Goal: Task Accomplishment & Management: Use online tool/utility

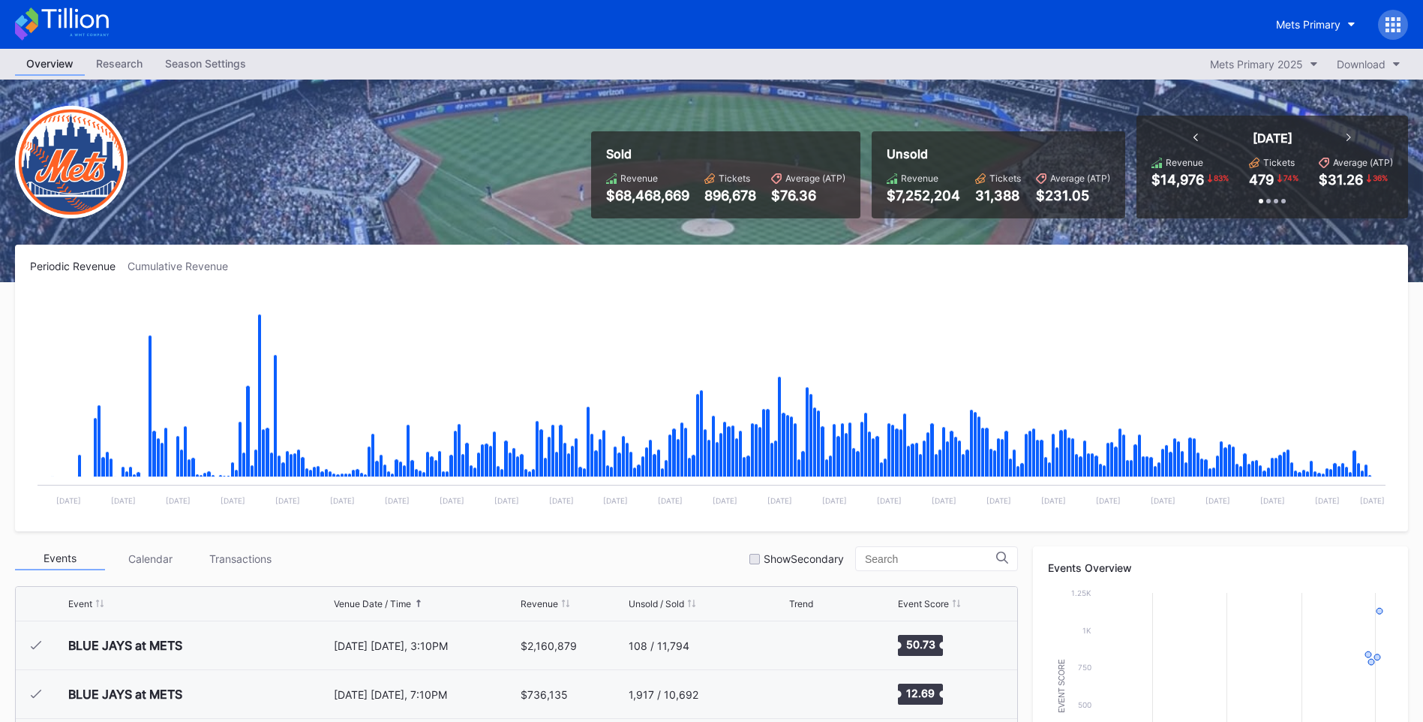
scroll to position [3756, 0]
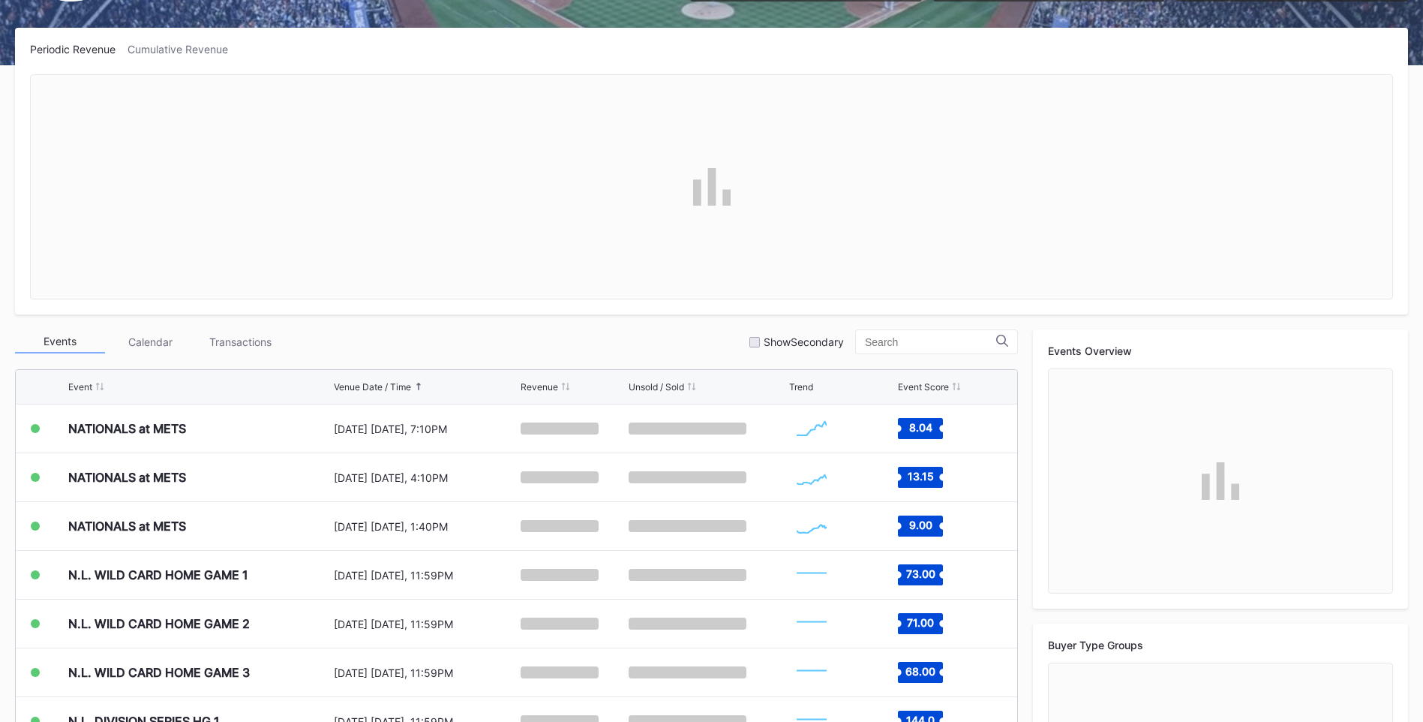
scroll to position [225, 0]
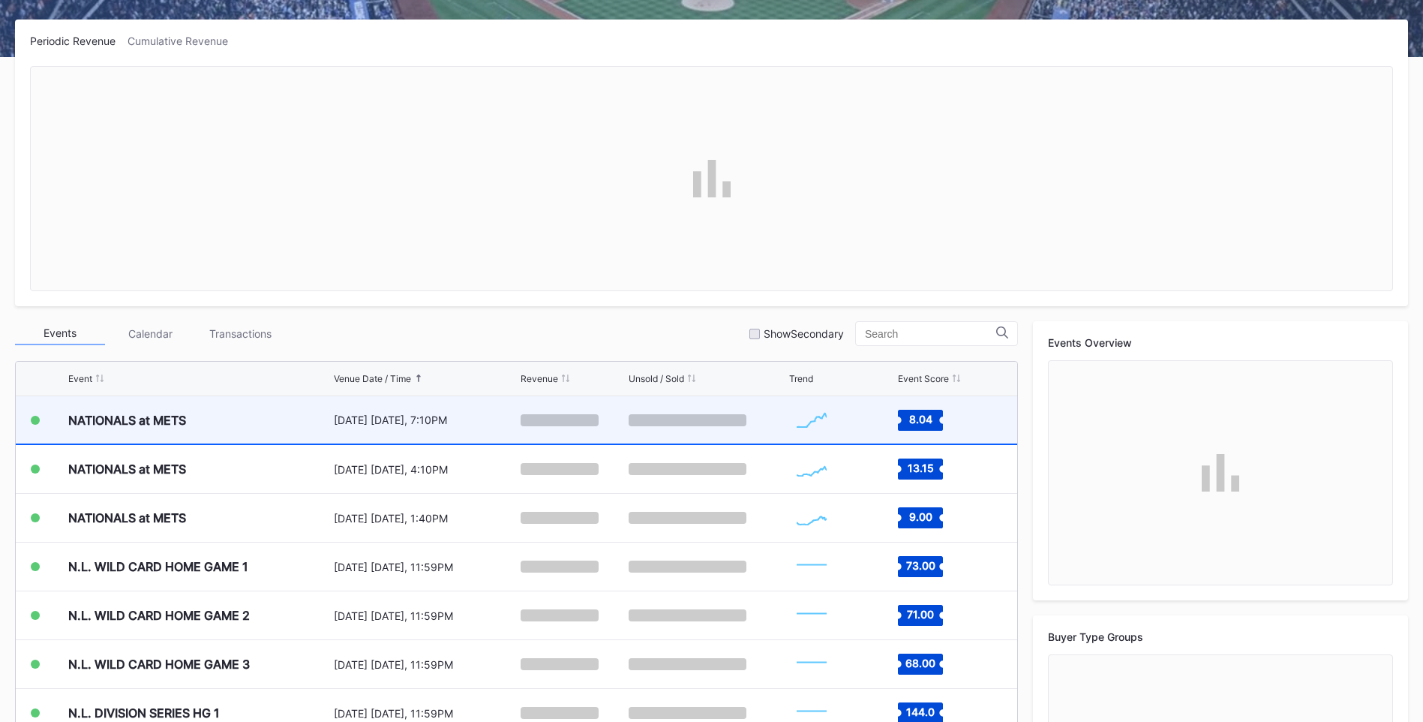
click at [169, 423] on div "NATIONALS at METS" at bounding box center [127, 420] width 118 height 15
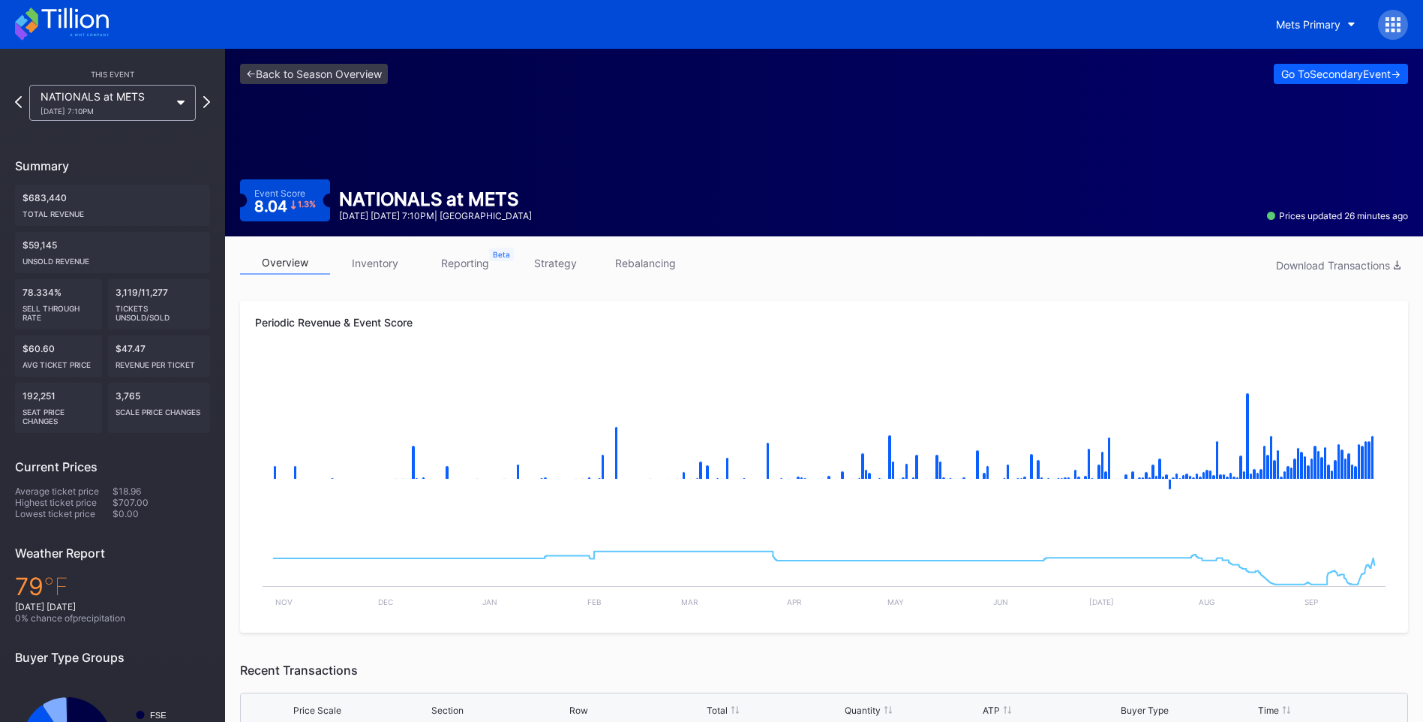
click at [71, 10] on icon at bounding box center [74, 18] width 67 height 20
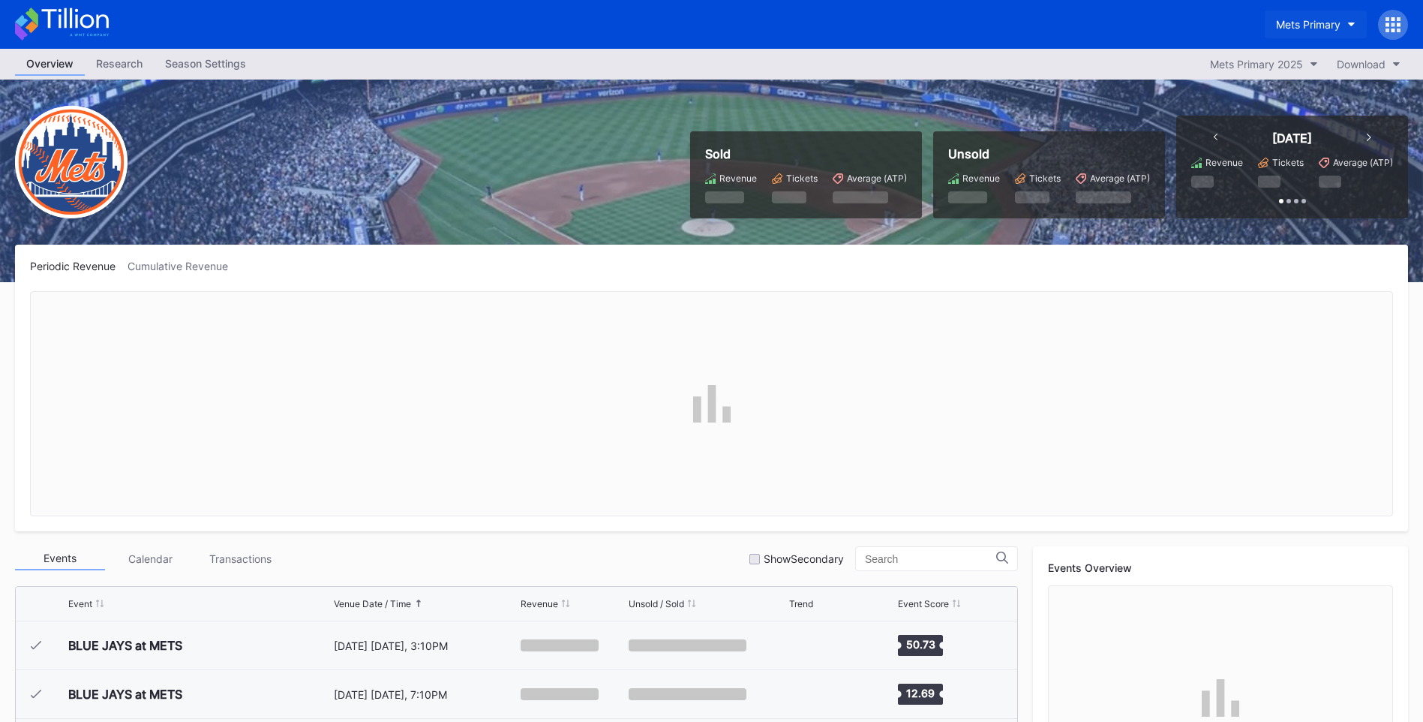
scroll to position [3756, 0]
click at [1327, 17] on button "Mets Primary" at bounding box center [1316, 25] width 102 height 28
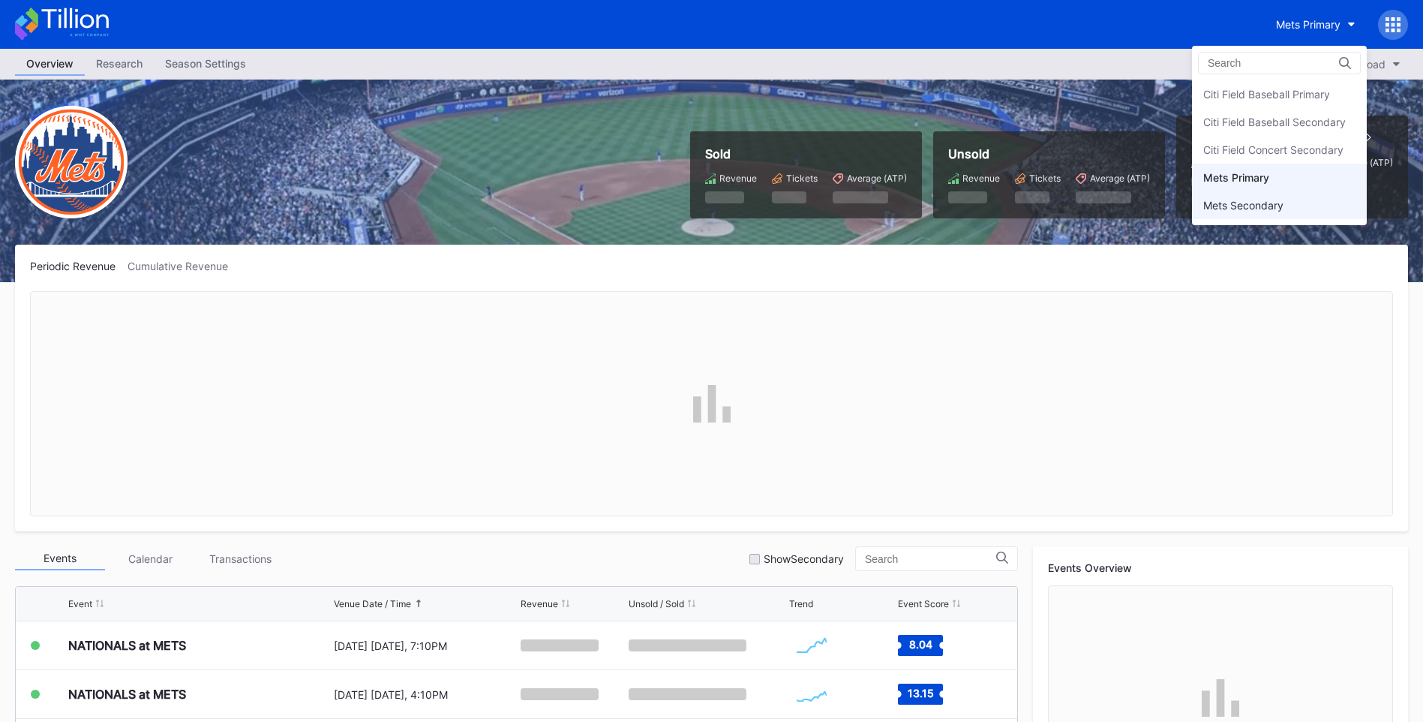
click at [1271, 209] on div "Mets Secondary" at bounding box center [1244, 205] width 80 height 13
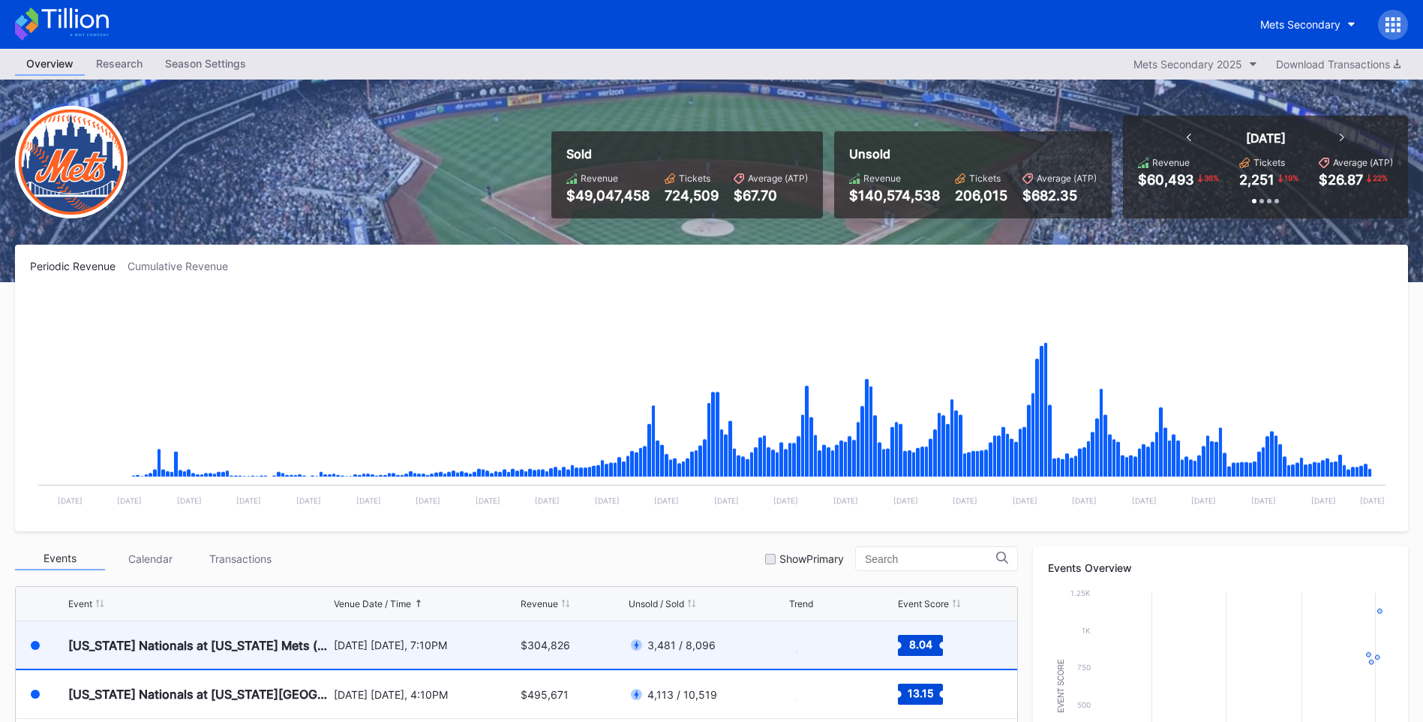
click at [287, 651] on div "Washington Nationals at New York Mets (Pop-Up Home Run Apple Giveaway)" at bounding box center [199, 645] width 262 height 15
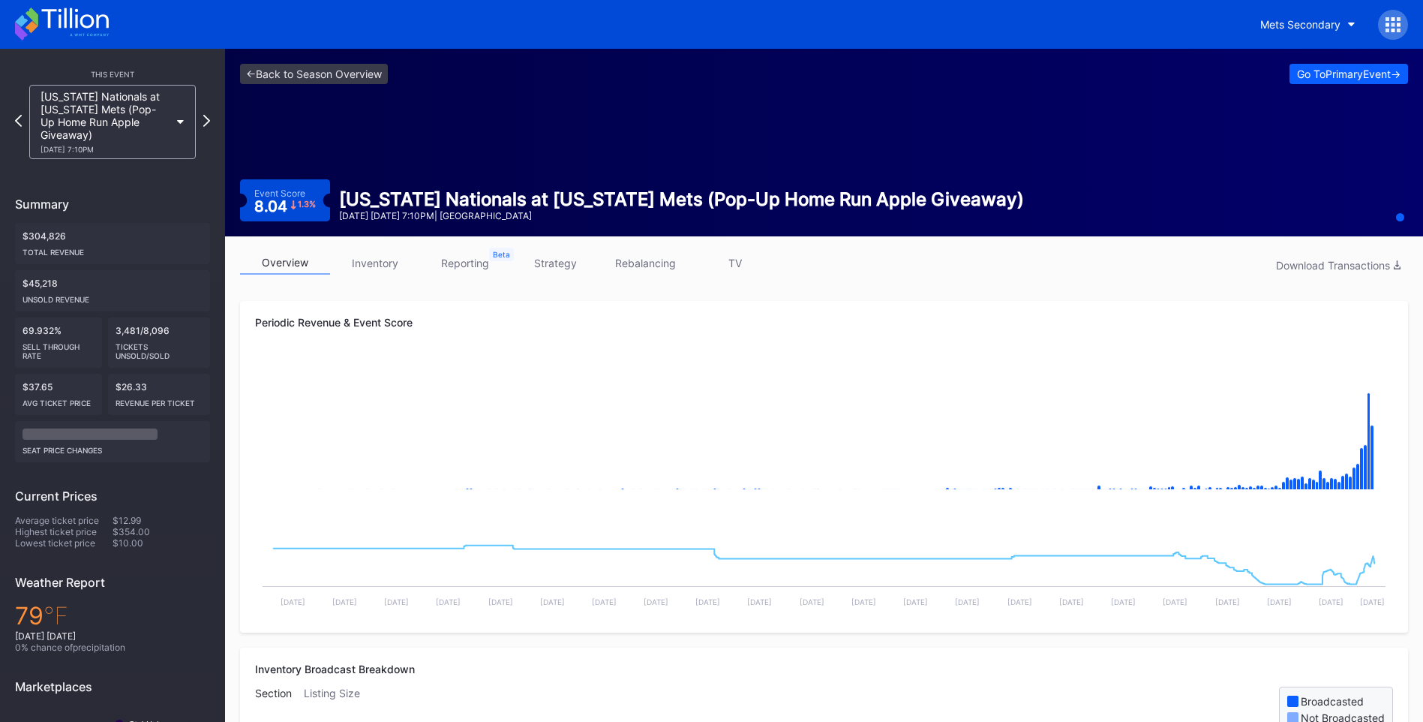
click at [722, 260] on link "TV" at bounding box center [735, 262] width 90 height 23
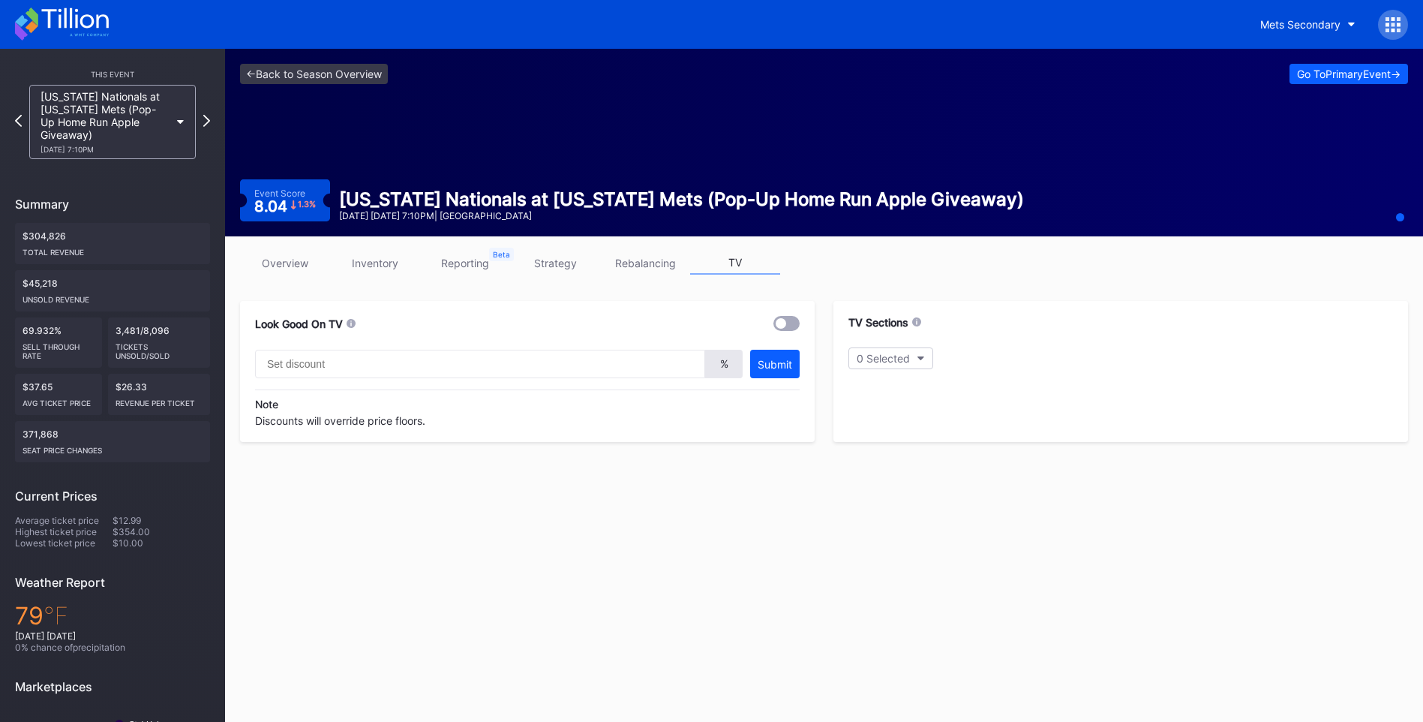
click at [292, 265] on link "overview" at bounding box center [285, 262] width 90 height 23
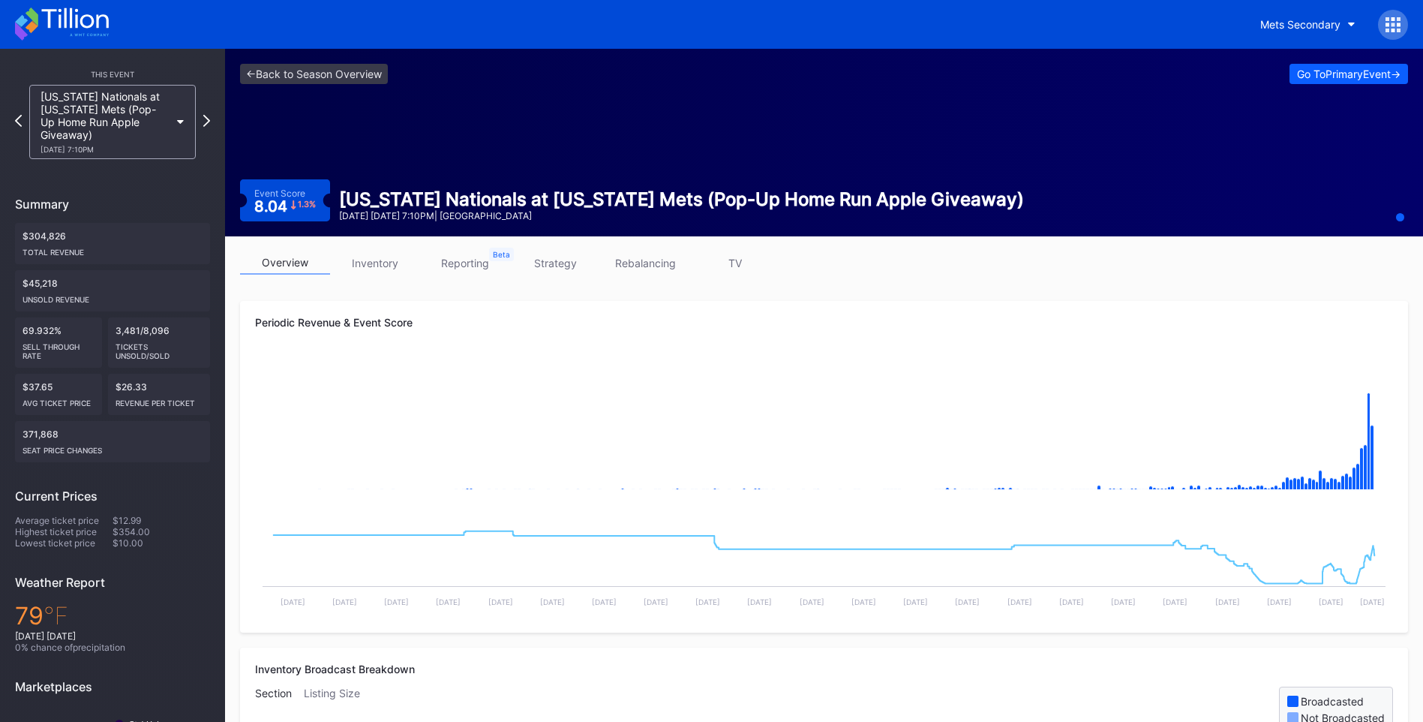
click at [724, 264] on link "TV" at bounding box center [735, 262] width 90 height 23
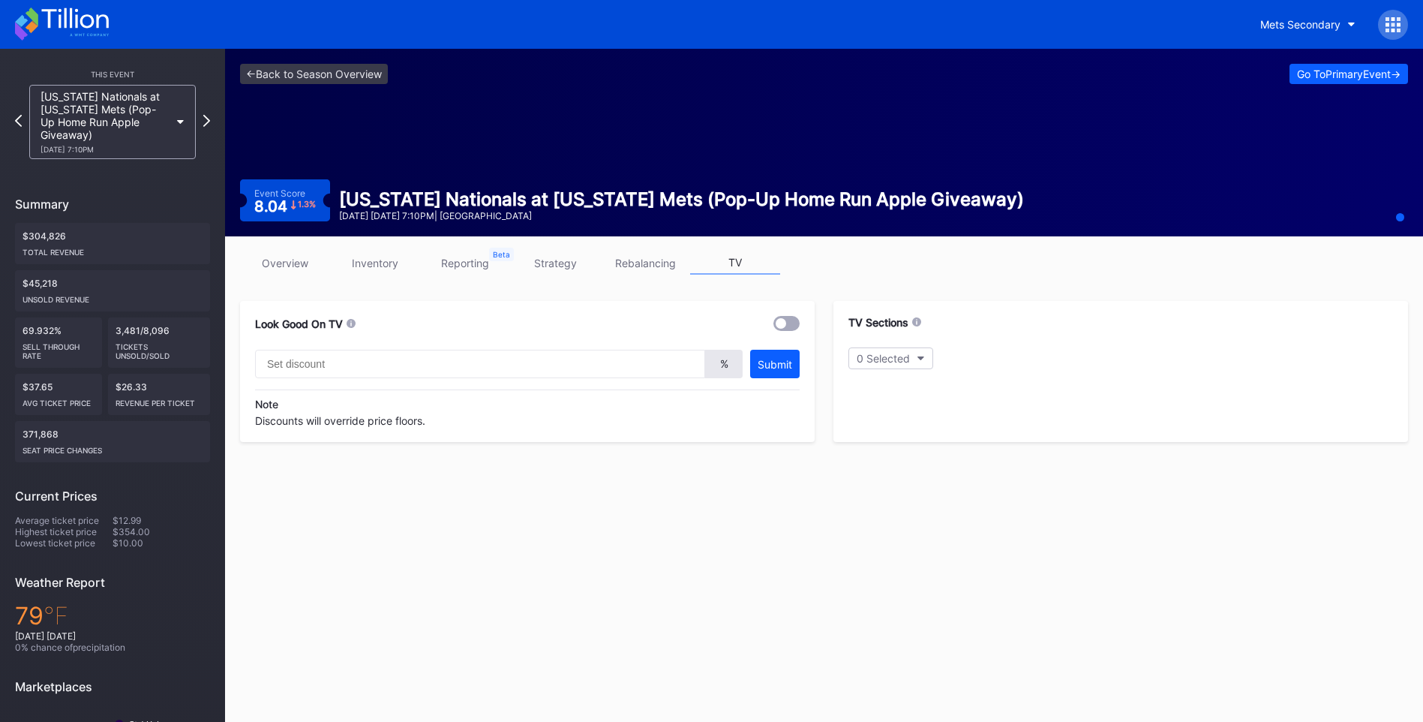
click at [786, 318] on div at bounding box center [787, 323] width 26 height 15
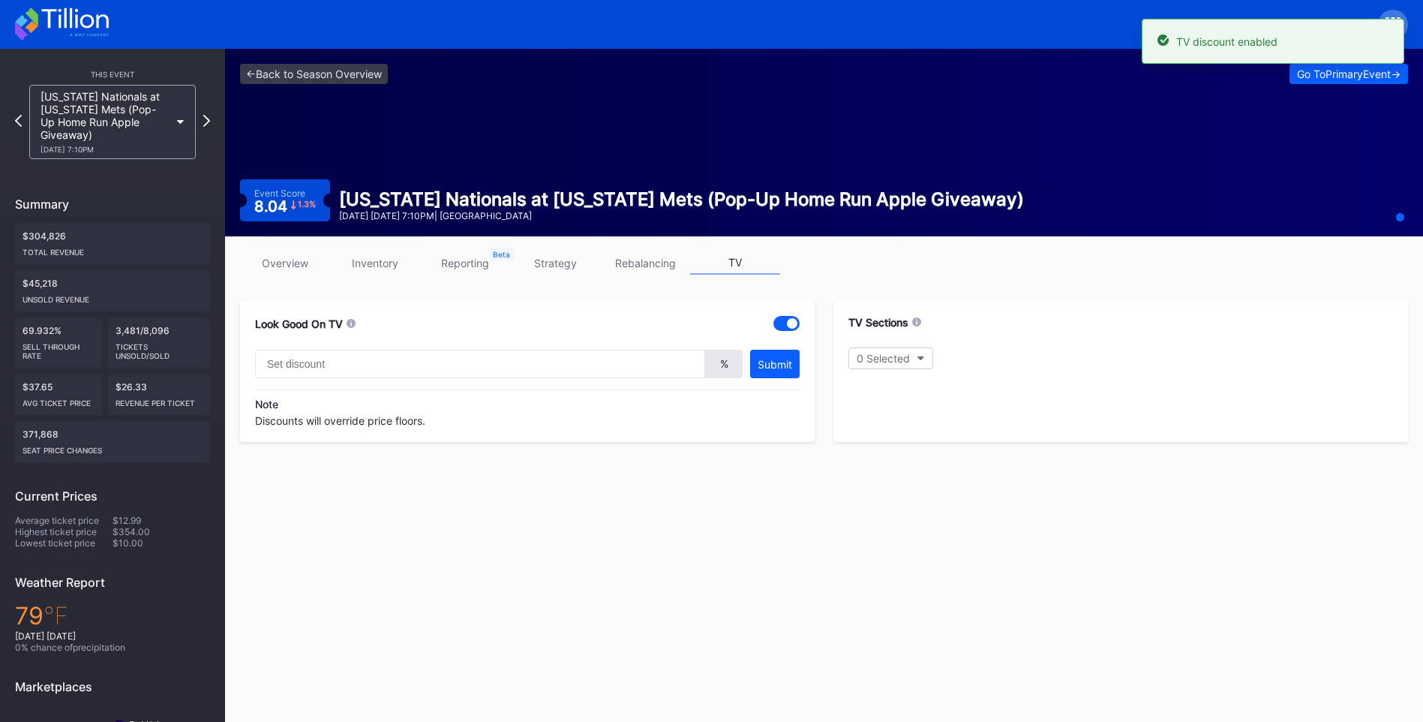
click at [410, 383] on div "Look Good On TV % Submit Note Discounts will override price floors." at bounding box center [527, 371] width 575 height 141
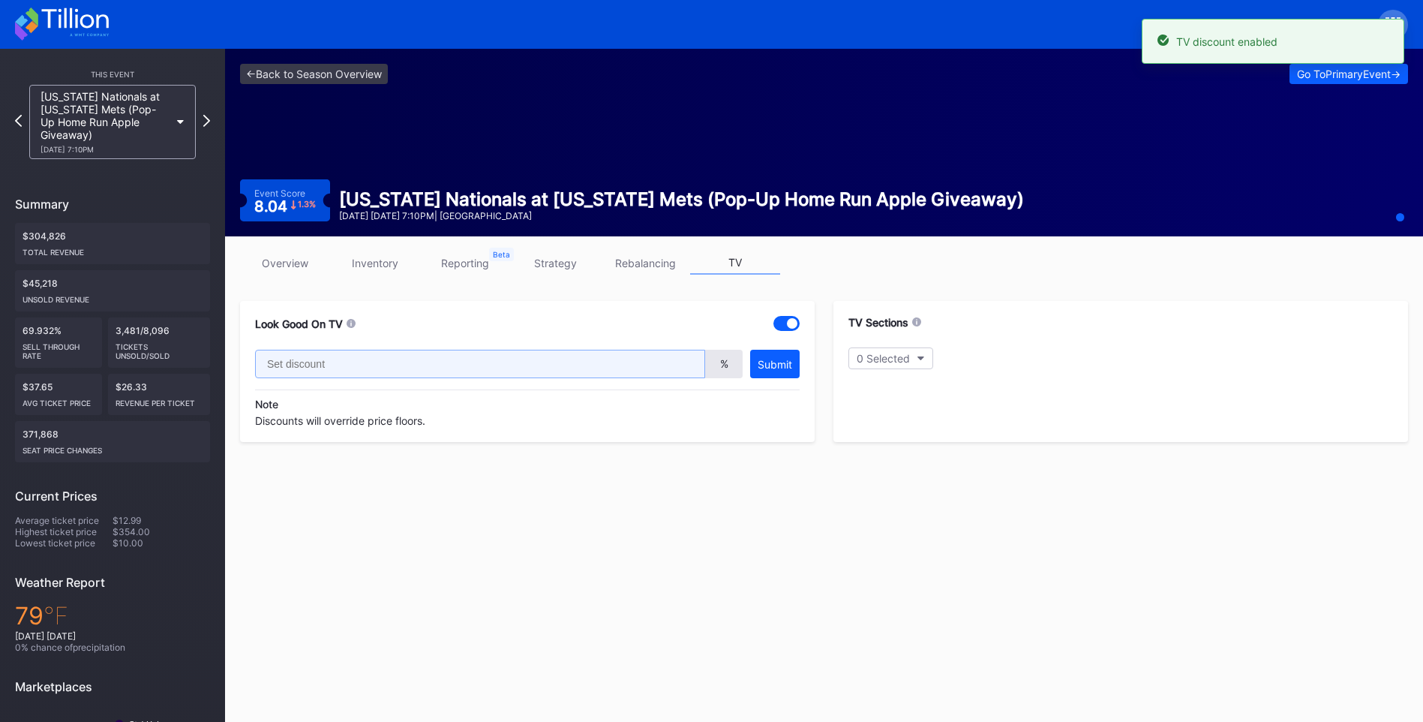
click at [401, 366] on input "text" at bounding box center [480, 364] width 450 height 29
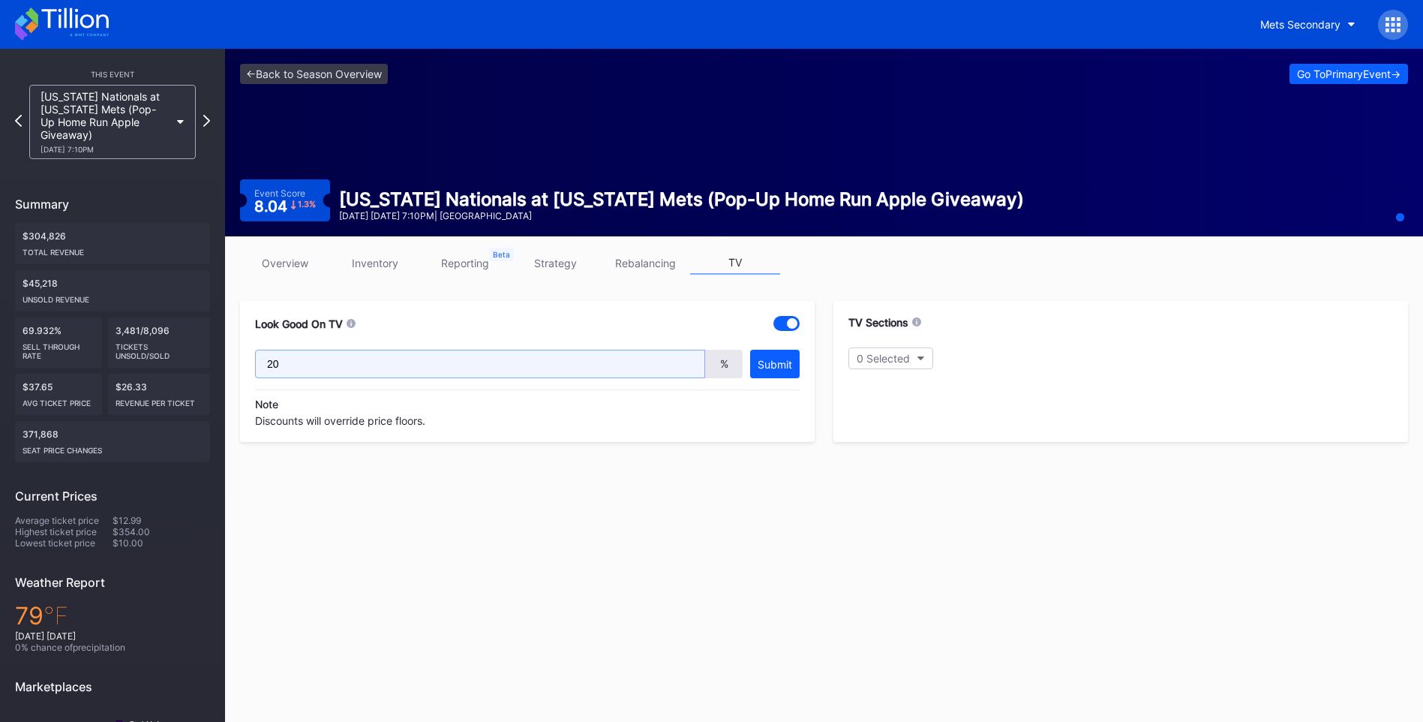
type input "20"
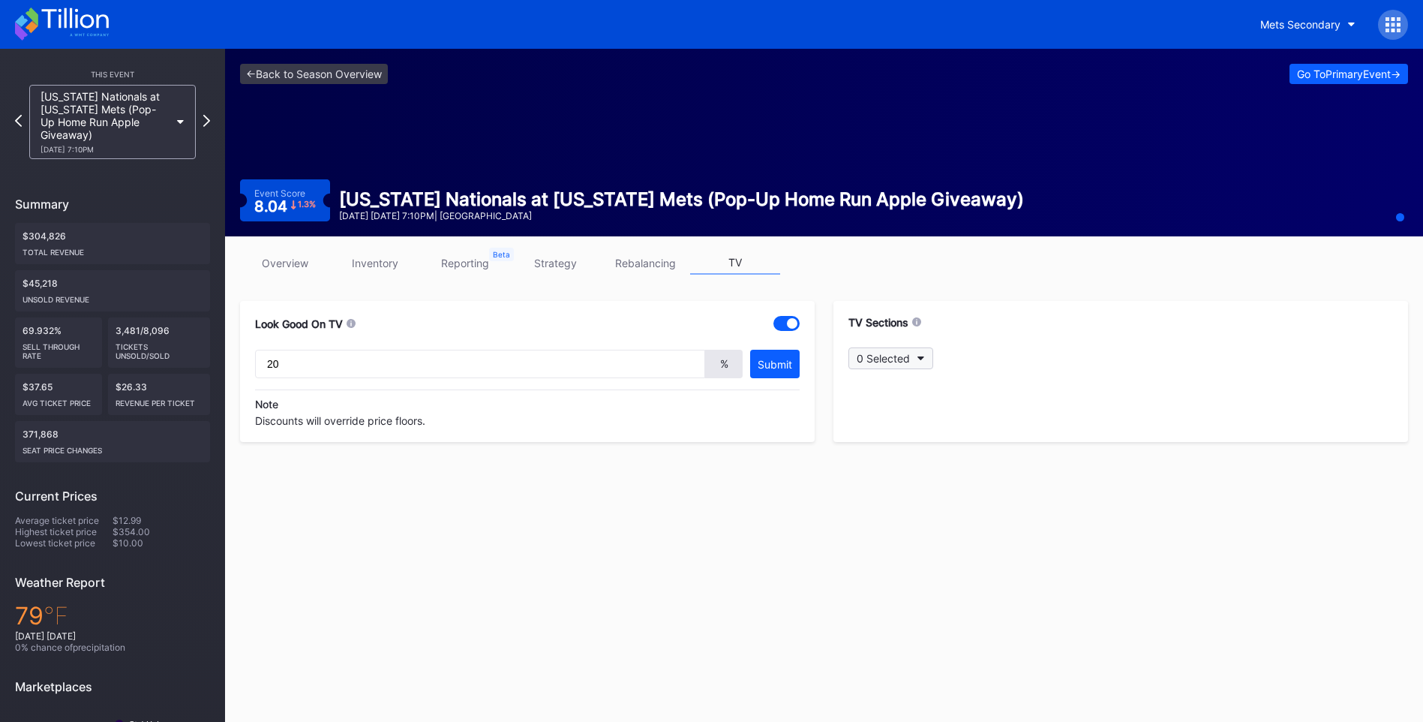
click at [921, 355] on button "0 Selected" at bounding box center [891, 358] width 85 height 22
click at [864, 504] on div at bounding box center [866, 504] width 12 height 12
click at [868, 530] on div at bounding box center [866, 534] width 12 height 12
click at [867, 557] on div "536" at bounding box center [936, 564] width 175 height 30
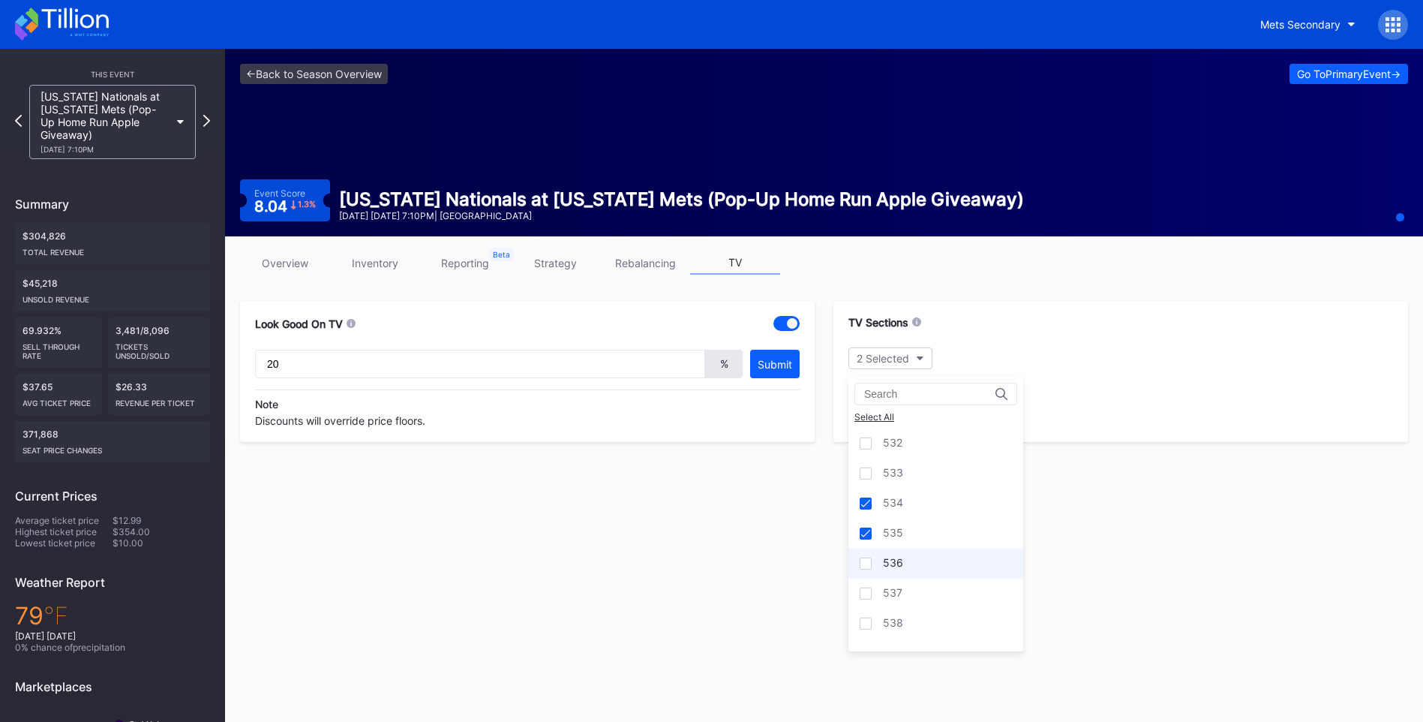
click at [867, 557] on div "536" at bounding box center [936, 564] width 175 height 30
drag, startPoint x: 867, startPoint y: 557, endPoint x: 867, endPoint y: 596, distance: 39.0
click at [867, 596] on div at bounding box center [866, 594] width 12 height 12
click at [864, 565] on div at bounding box center [866, 564] width 12 height 12
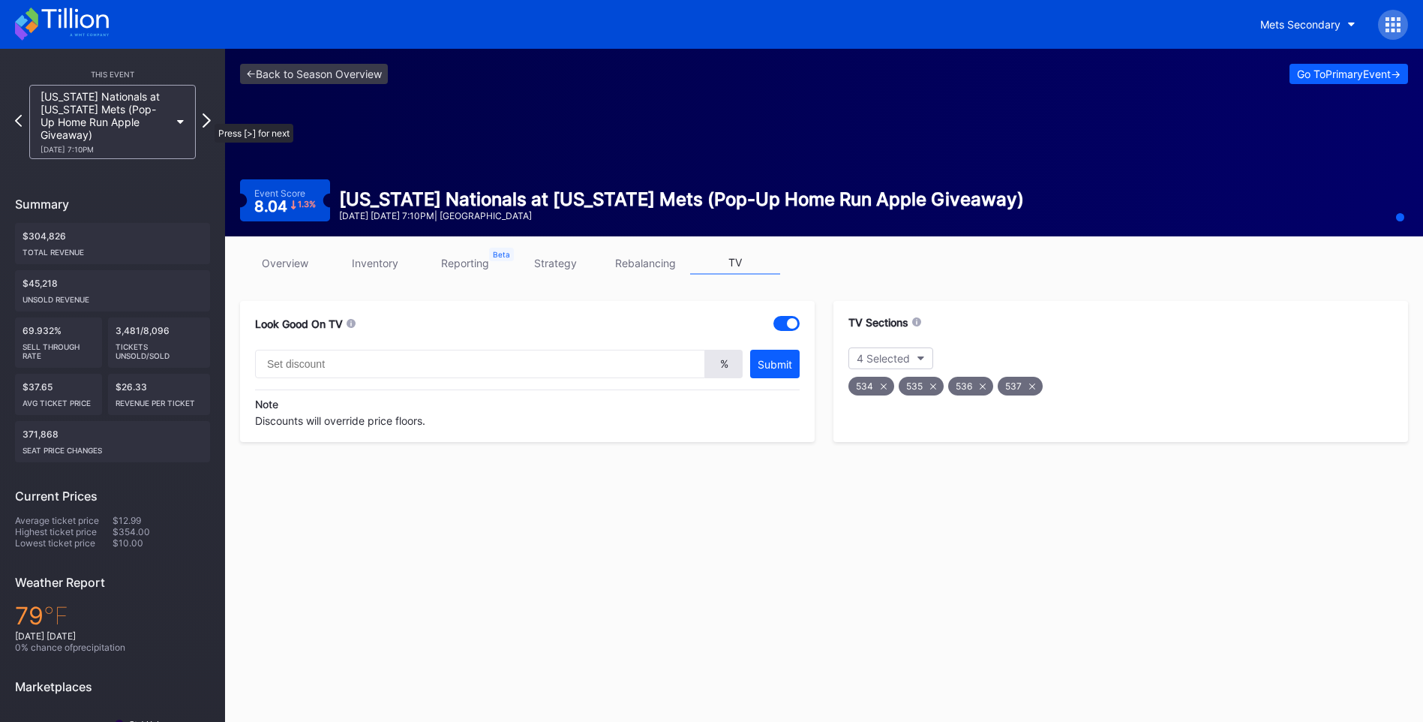
click at [207, 116] on icon at bounding box center [207, 120] width 8 height 14
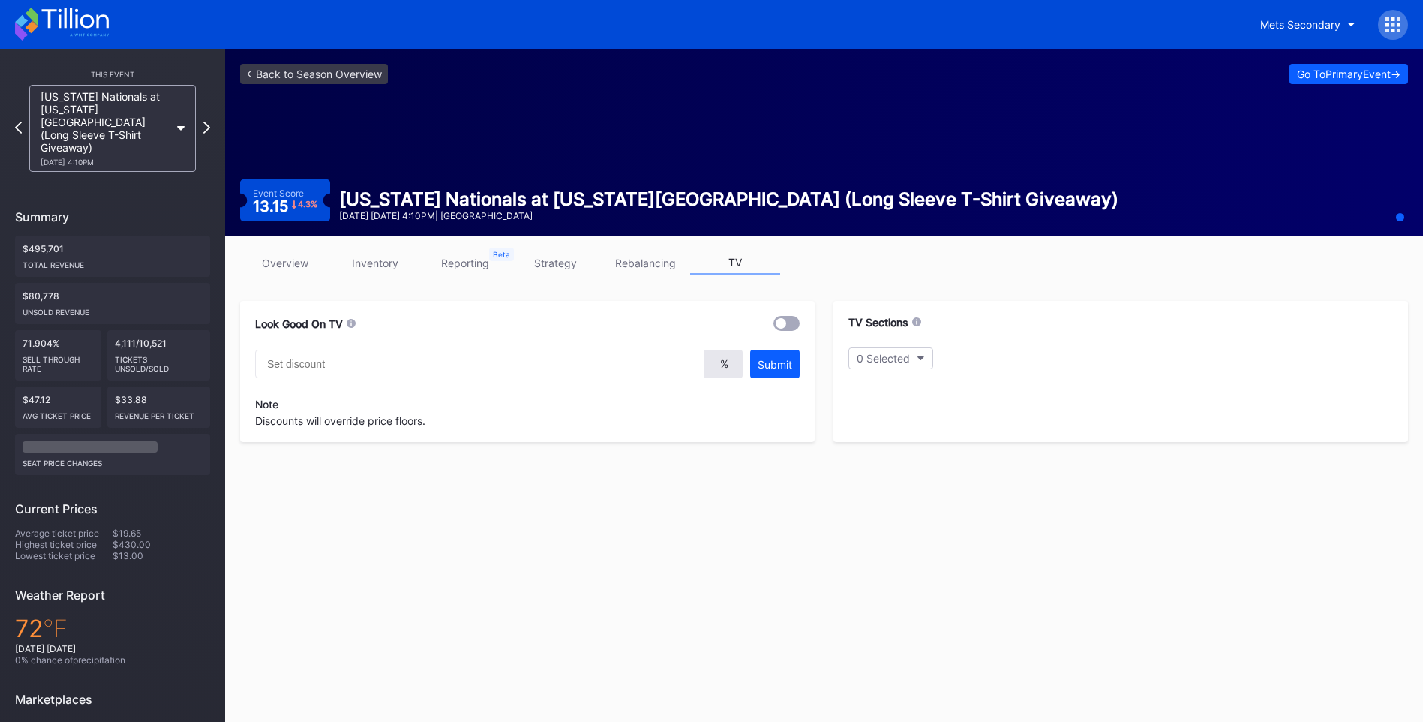
click at [287, 266] on link "overview" at bounding box center [285, 262] width 90 height 23
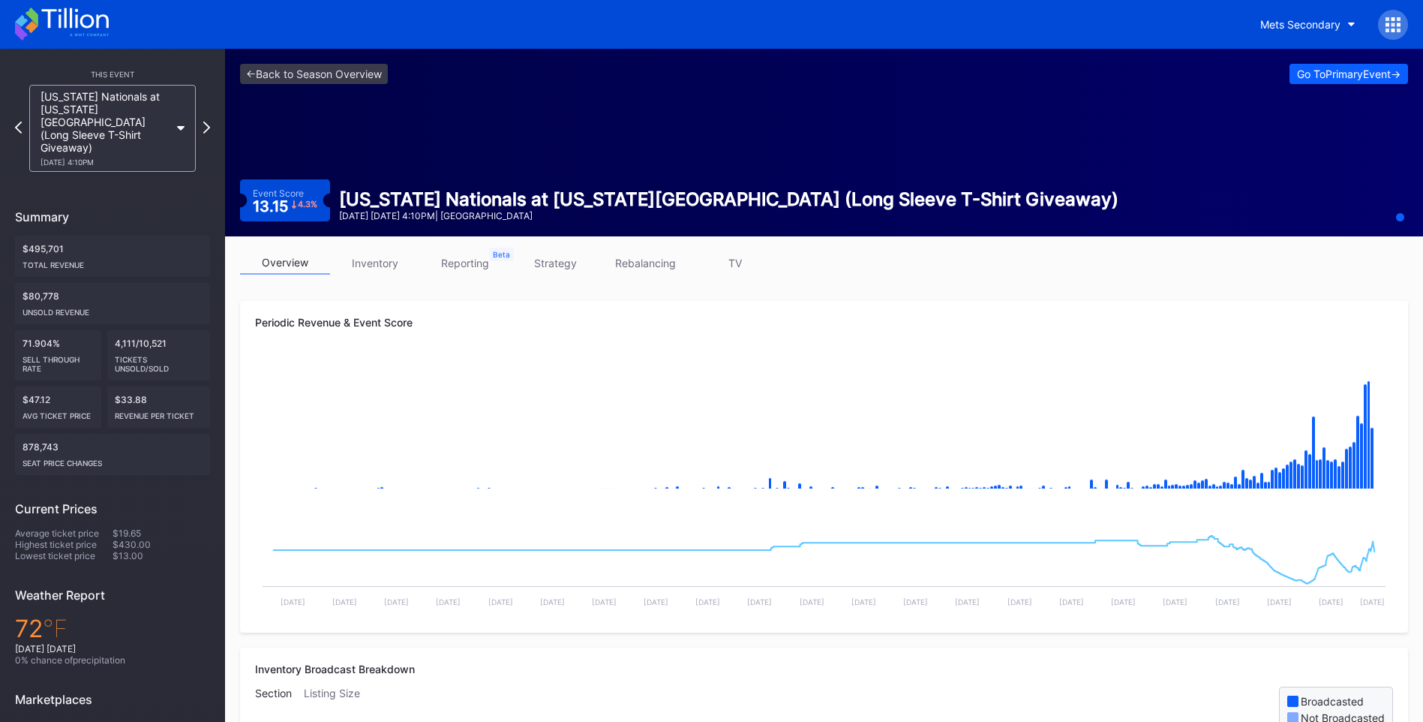
click at [744, 262] on link "TV" at bounding box center [735, 262] width 90 height 23
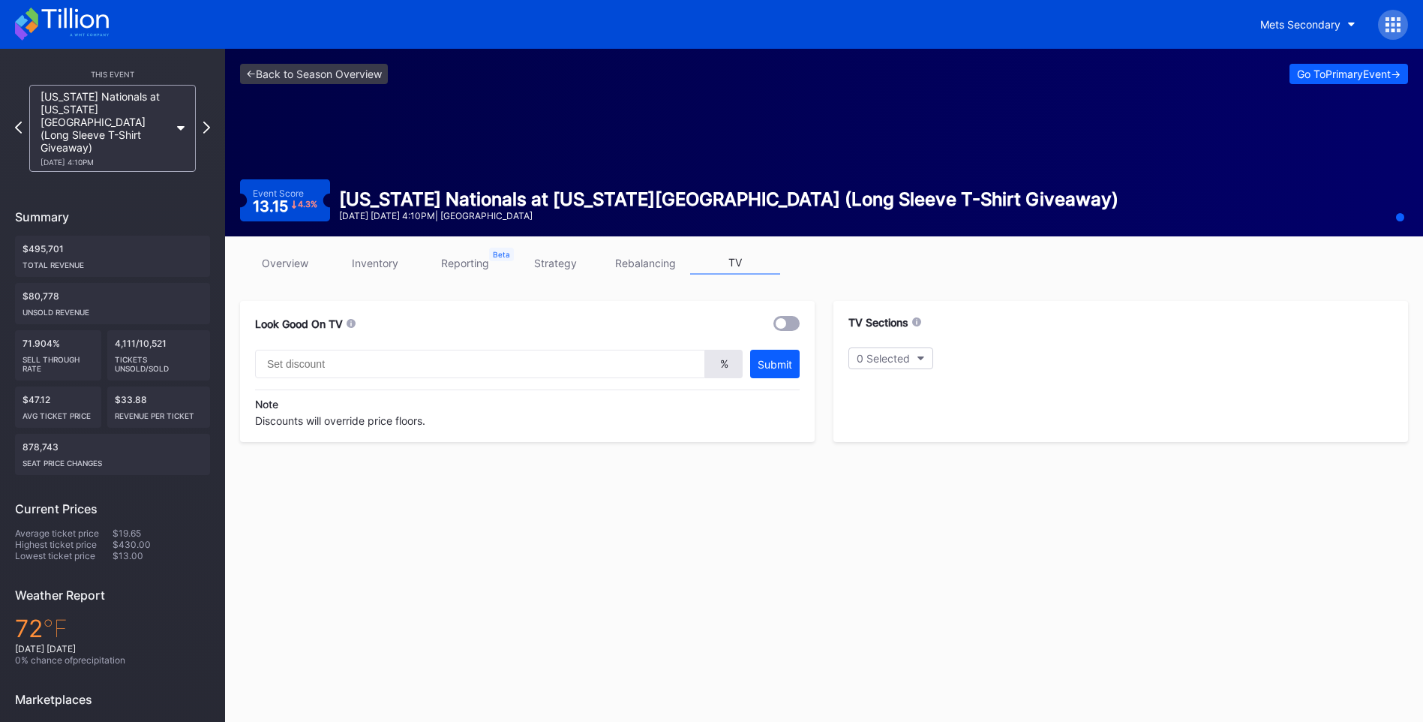
click at [784, 328] on div at bounding box center [787, 323] width 26 height 15
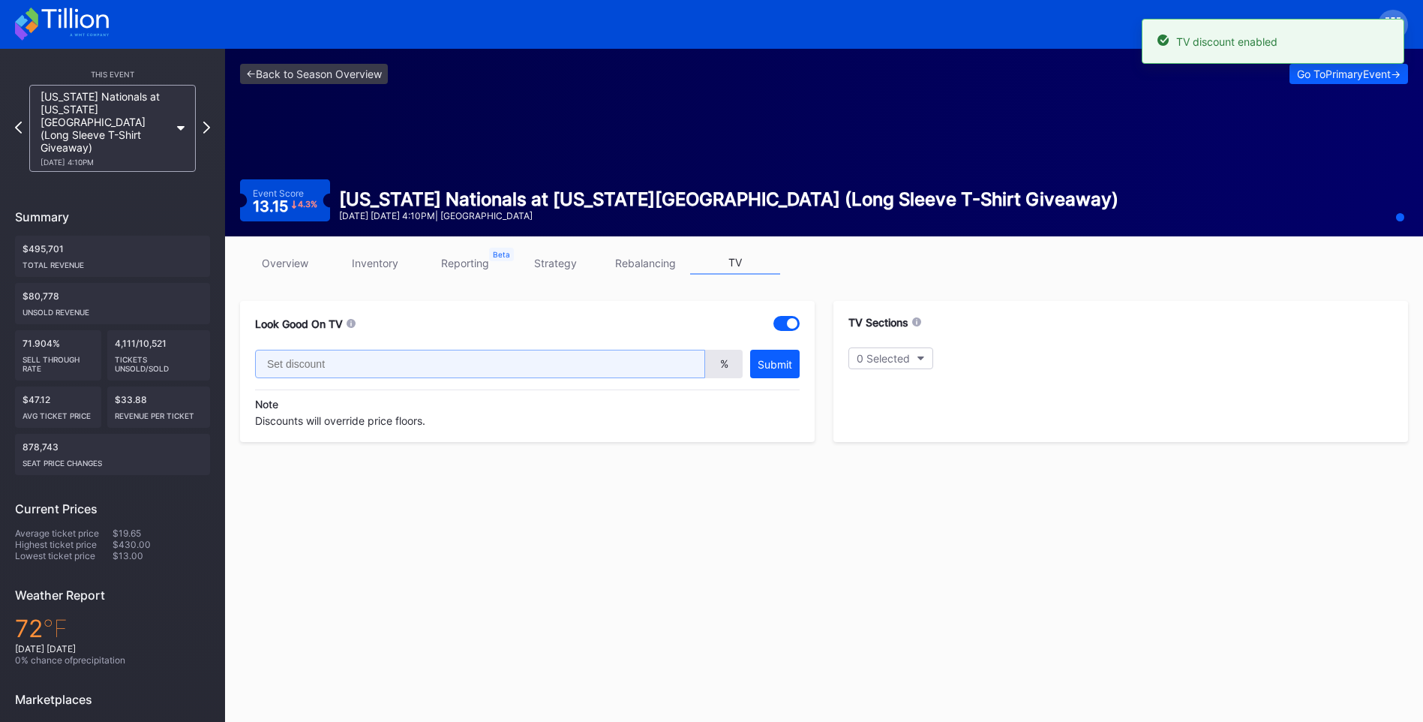
click at [295, 370] on input "text" at bounding box center [480, 364] width 450 height 29
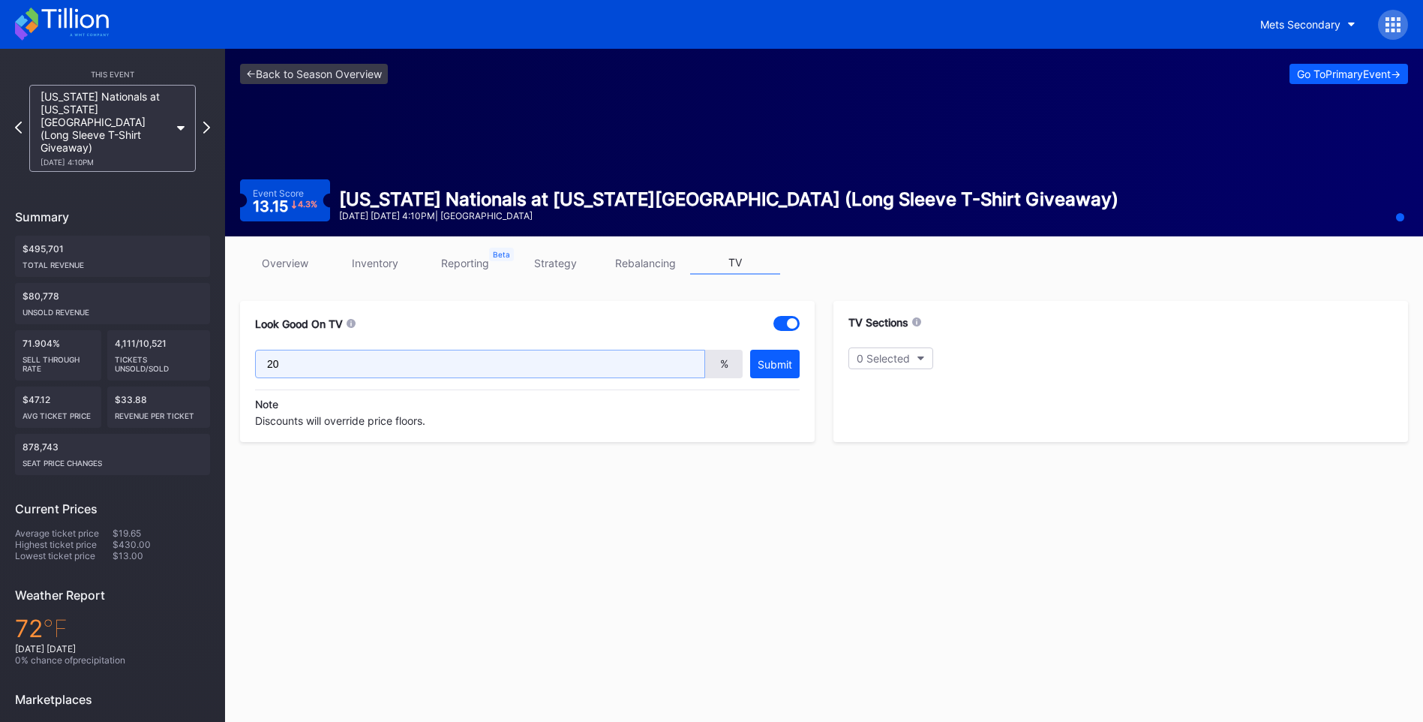
type input "20"
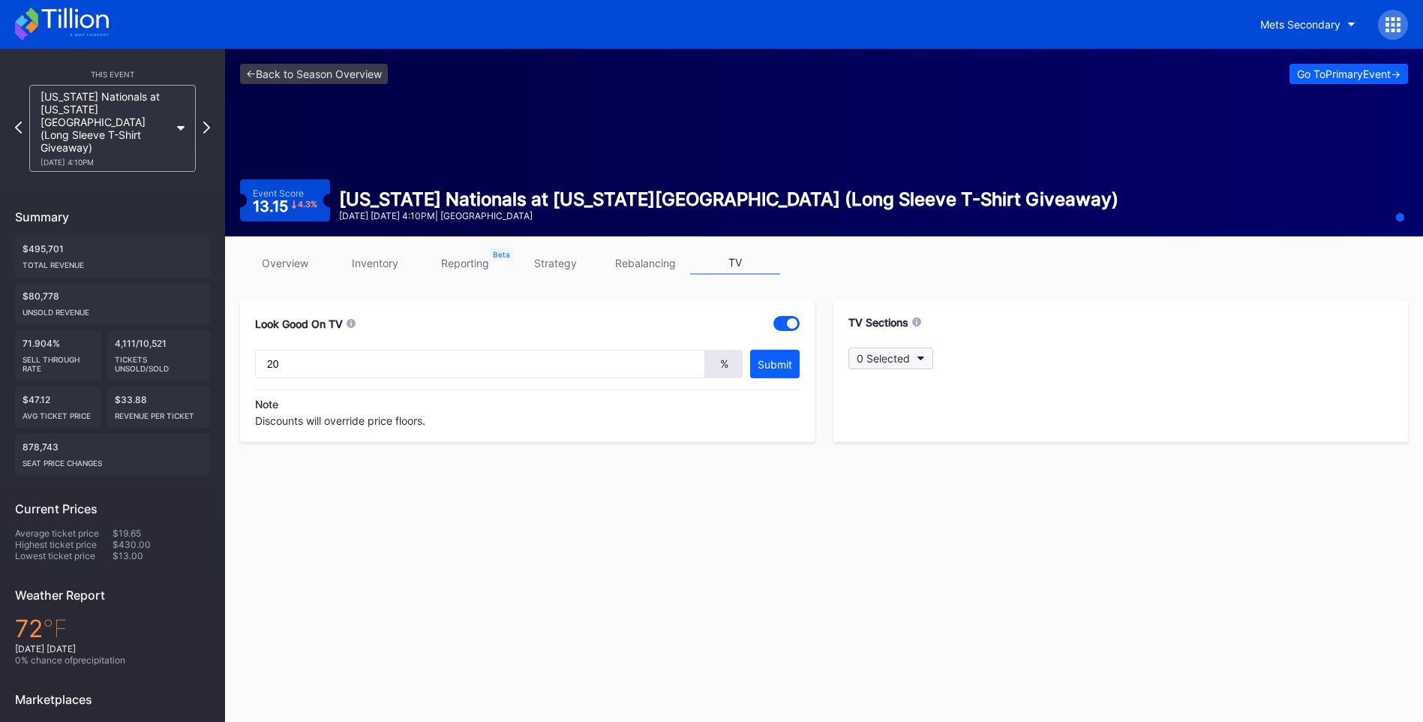
click at [927, 356] on button "0 Selected" at bounding box center [891, 358] width 85 height 22
click at [864, 504] on div at bounding box center [866, 504] width 12 height 12
click at [864, 534] on div at bounding box center [866, 534] width 12 height 12
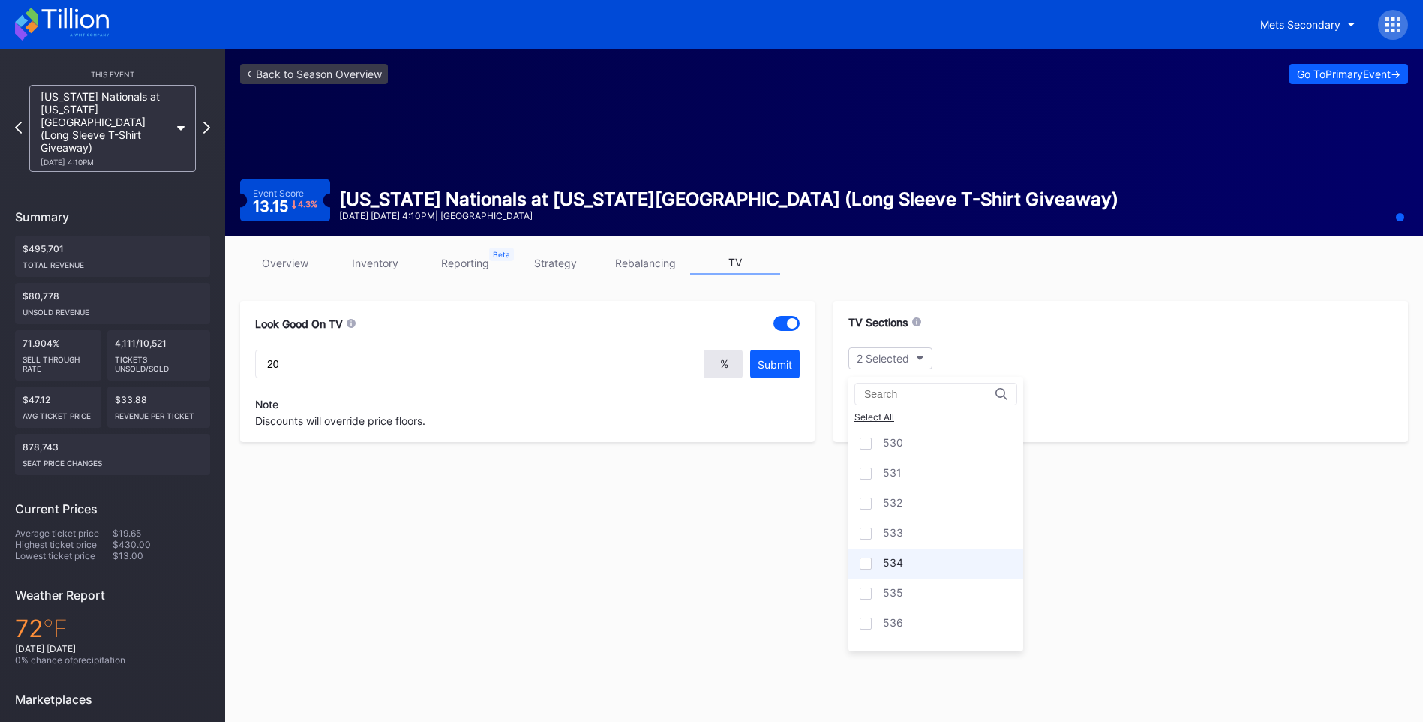
click at [861, 567] on div at bounding box center [866, 564] width 12 height 12
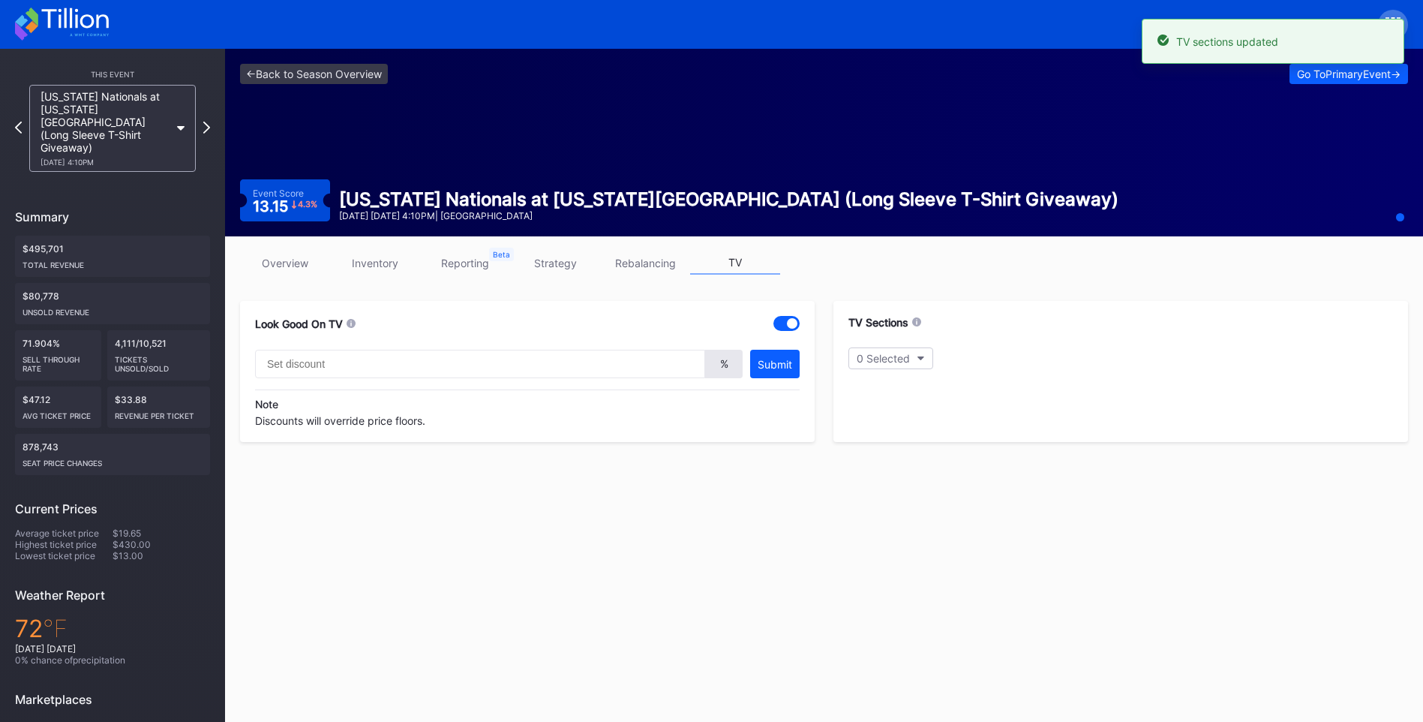
click at [292, 257] on link "overview" at bounding box center [285, 262] width 90 height 23
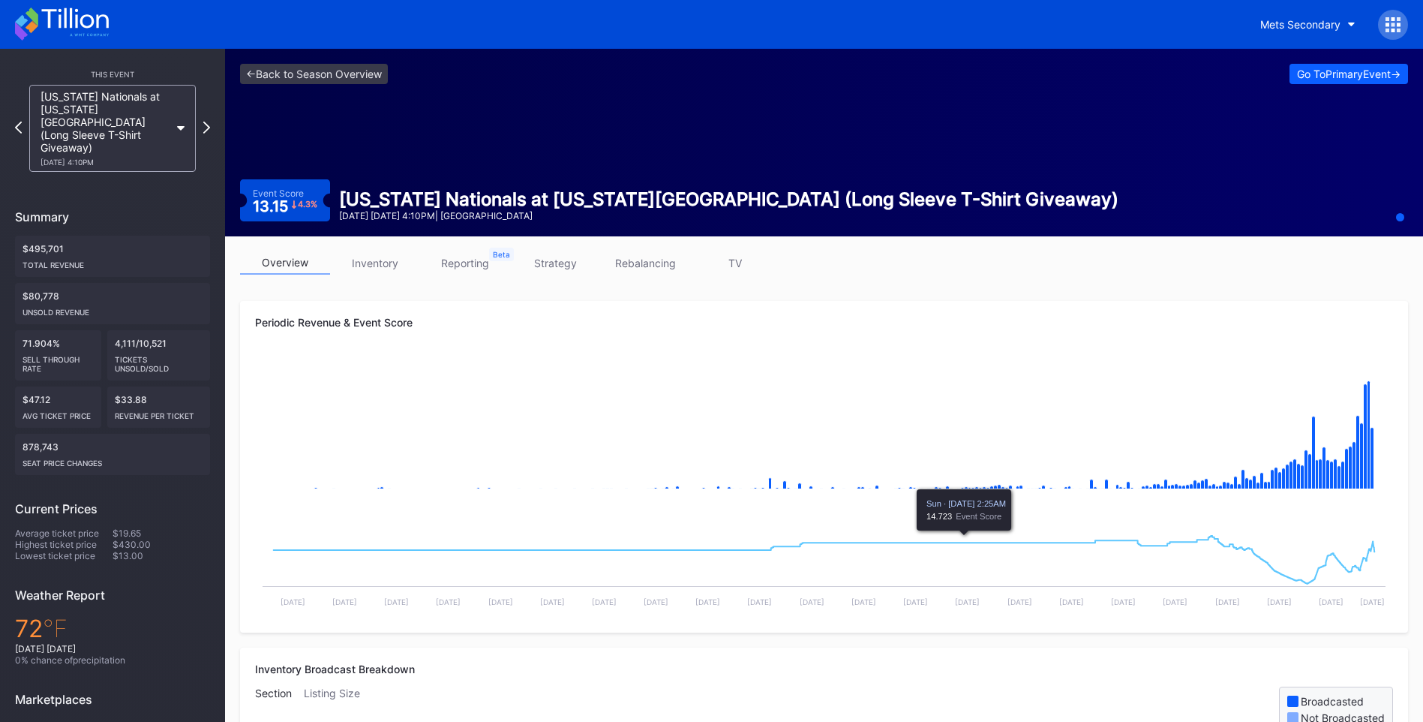
click at [734, 260] on link "TV" at bounding box center [735, 262] width 90 height 23
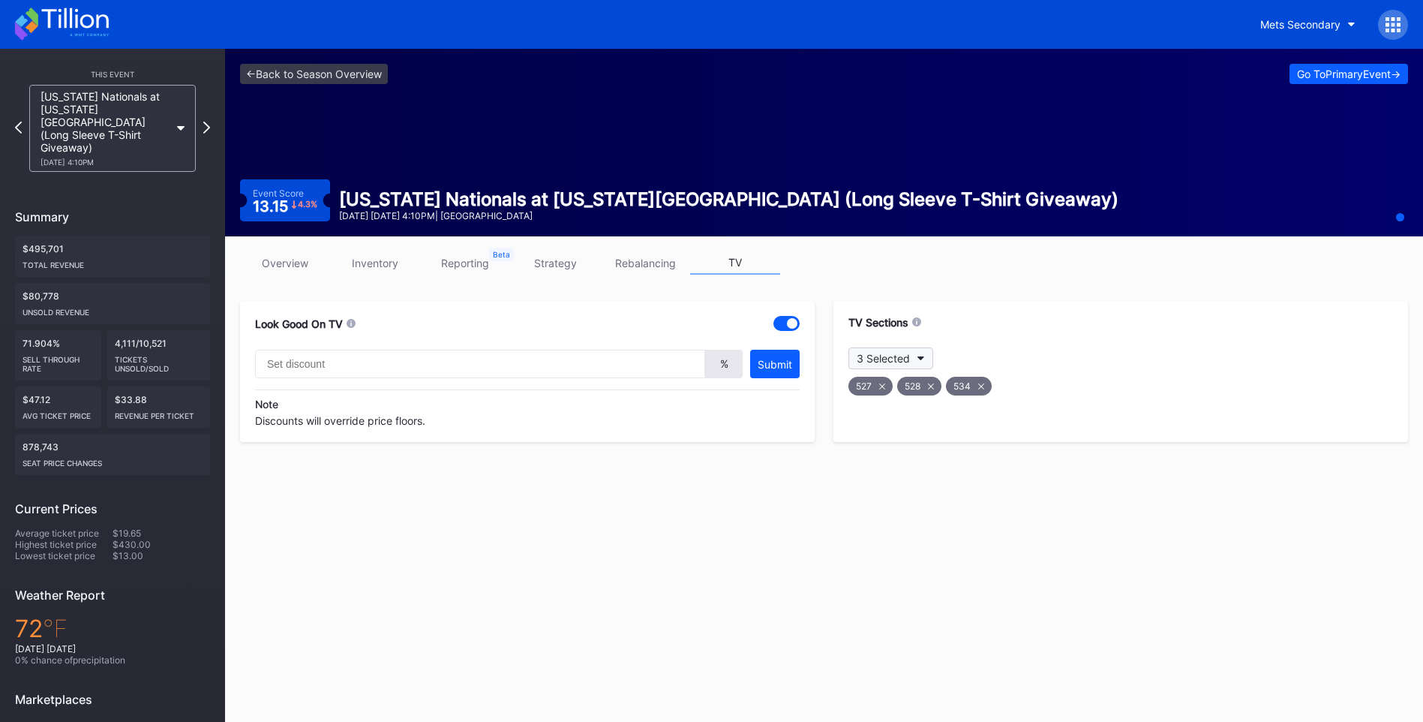
click at [916, 359] on button "3 Selected" at bounding box center [891, 358] width 85 height 22
click at [927, 354] on button "3 Selected" at bounding box center [891, 358] width 85 height 22
click at [867, 555] on div at bounding box center [866, 552] width 12 height 12
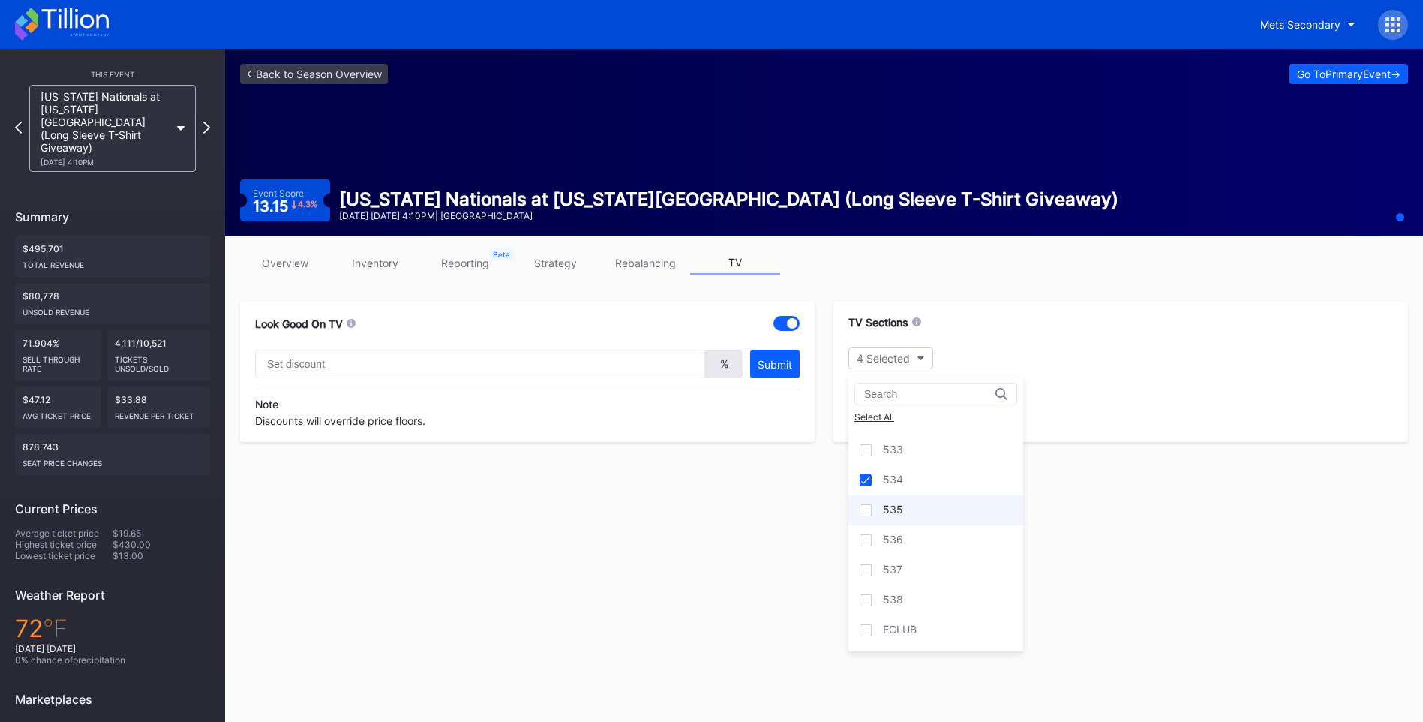
click at [886, 507] on div "535" at bounding box center [893, 510] width 20 height 15
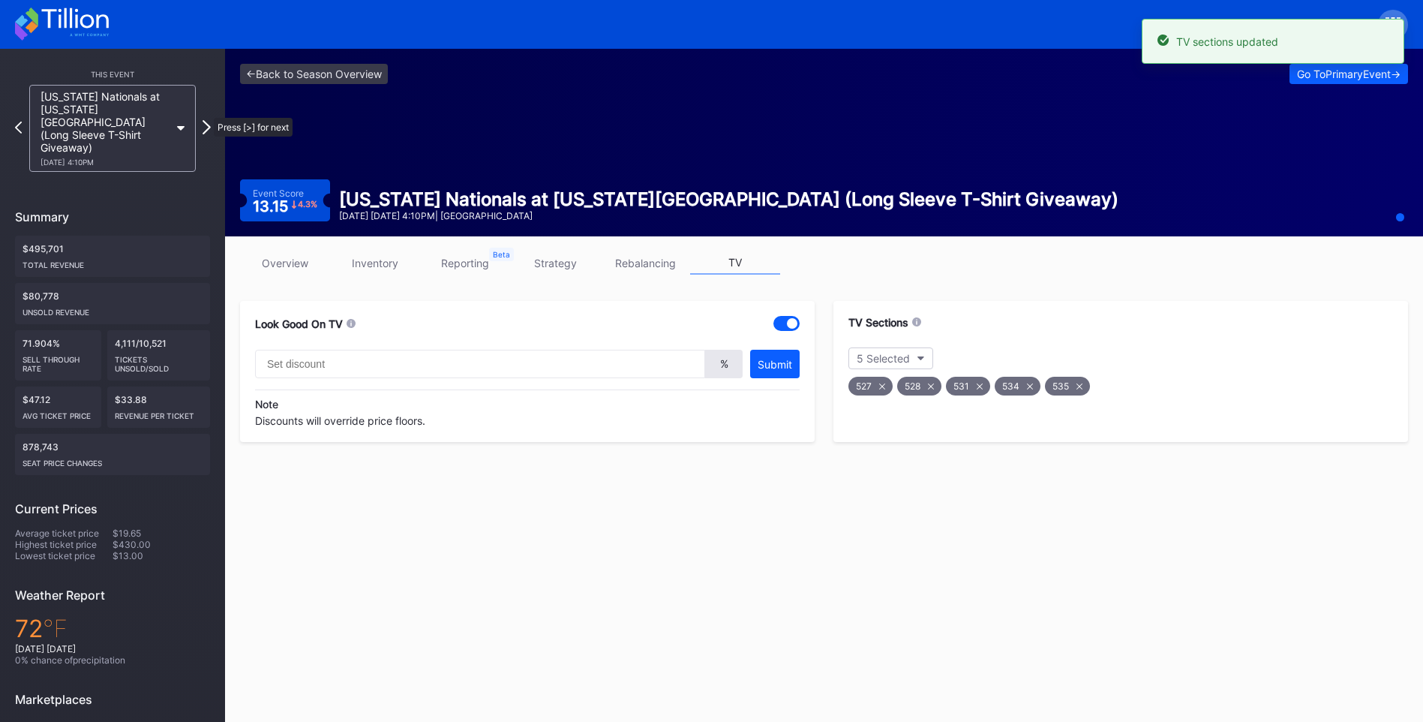
click at [206, 120] on icon at bounding box center [207, 127] width 8 height 14
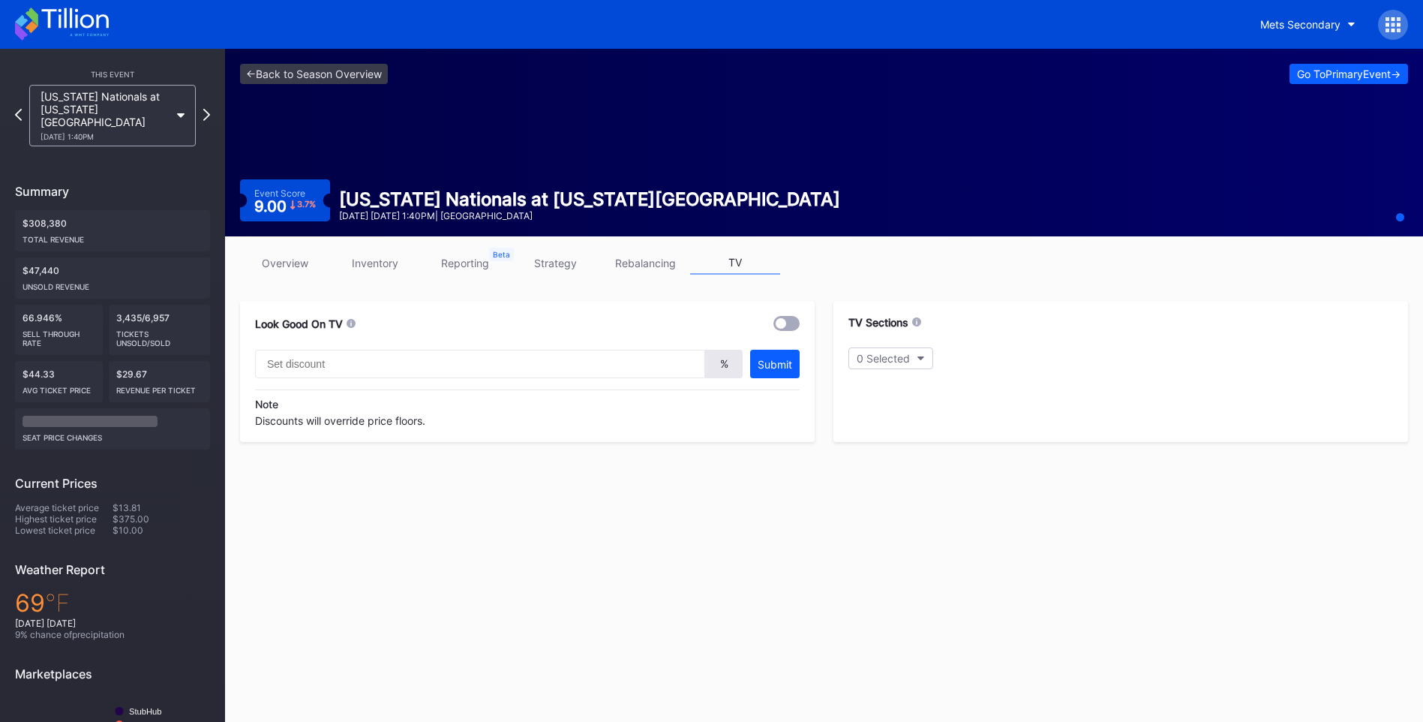
click at [271, 264] on link "overview" at bounding box center [285, 262] width 90 height 23
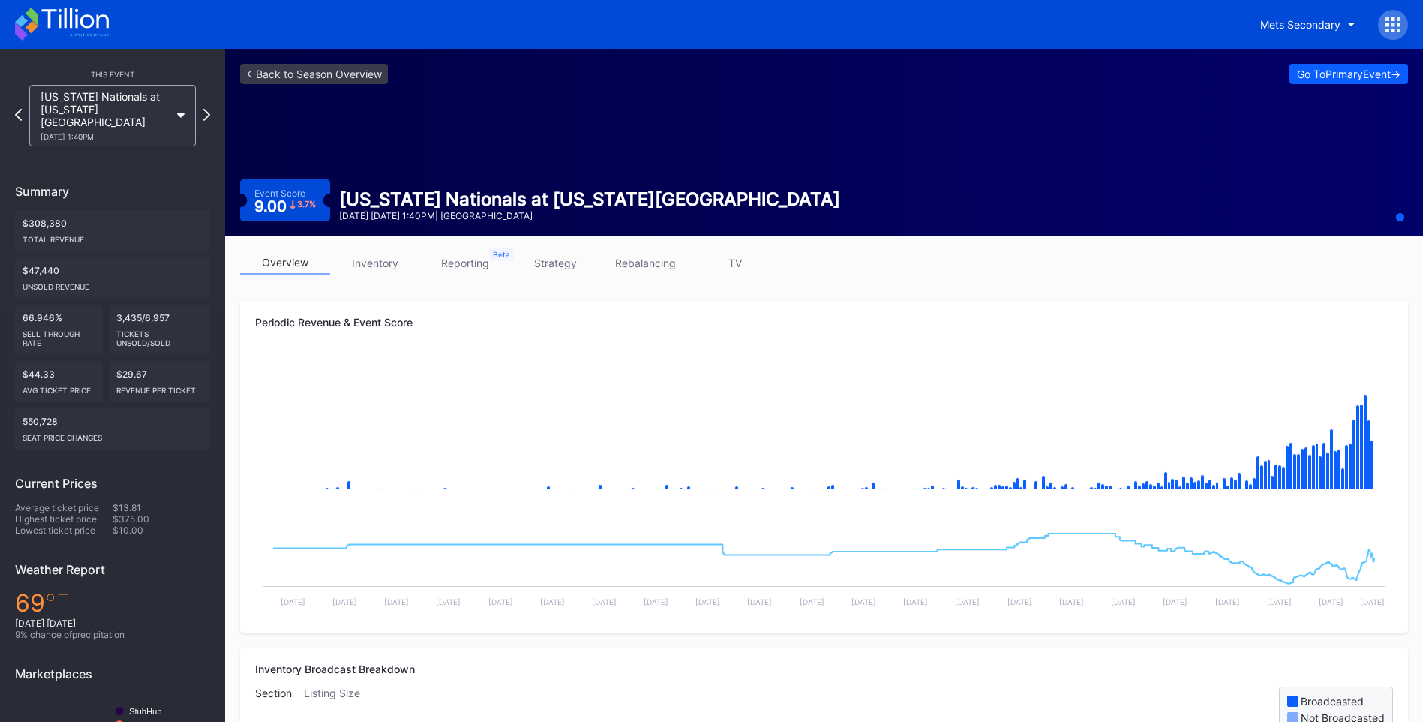
click at [737, 264] on link "TV" at bounding box center [735, 262] width 90 height 23
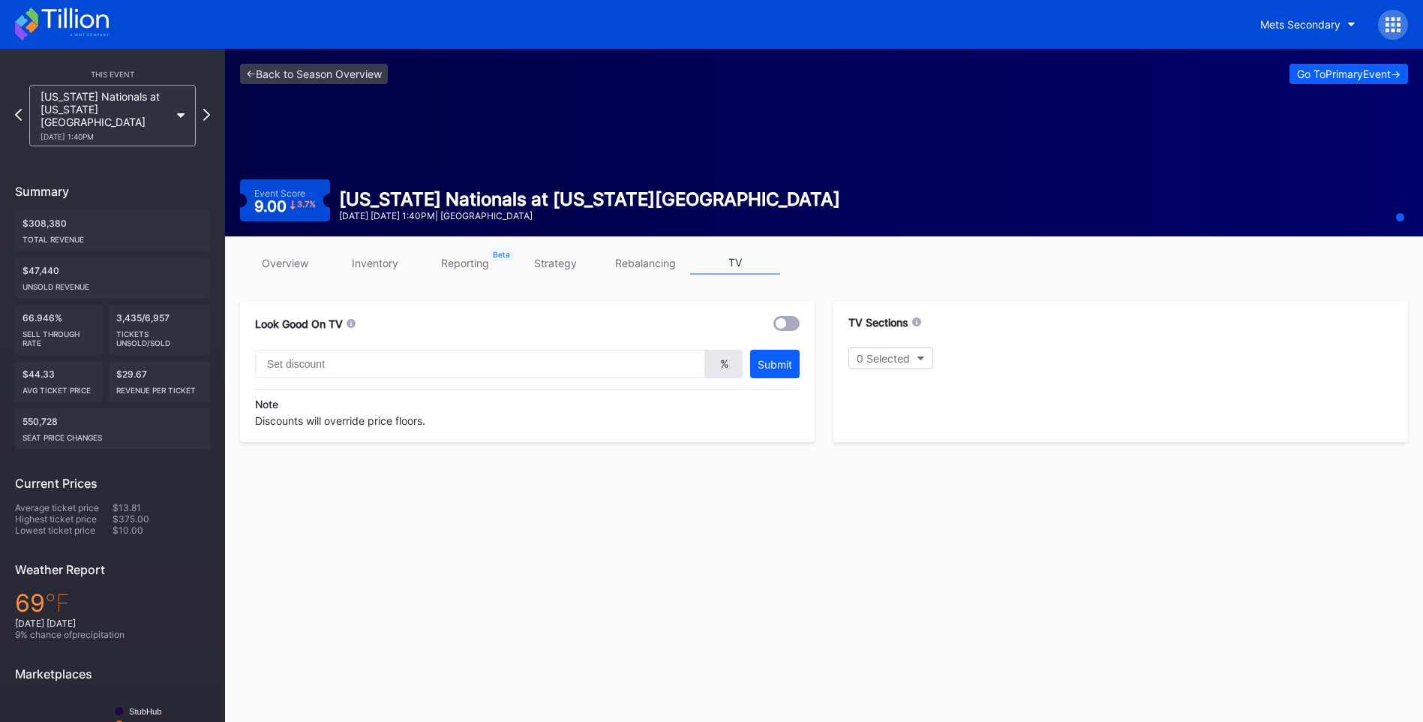
click at [789, 324] on div at bounding box center [787, 323] width 26 height 15
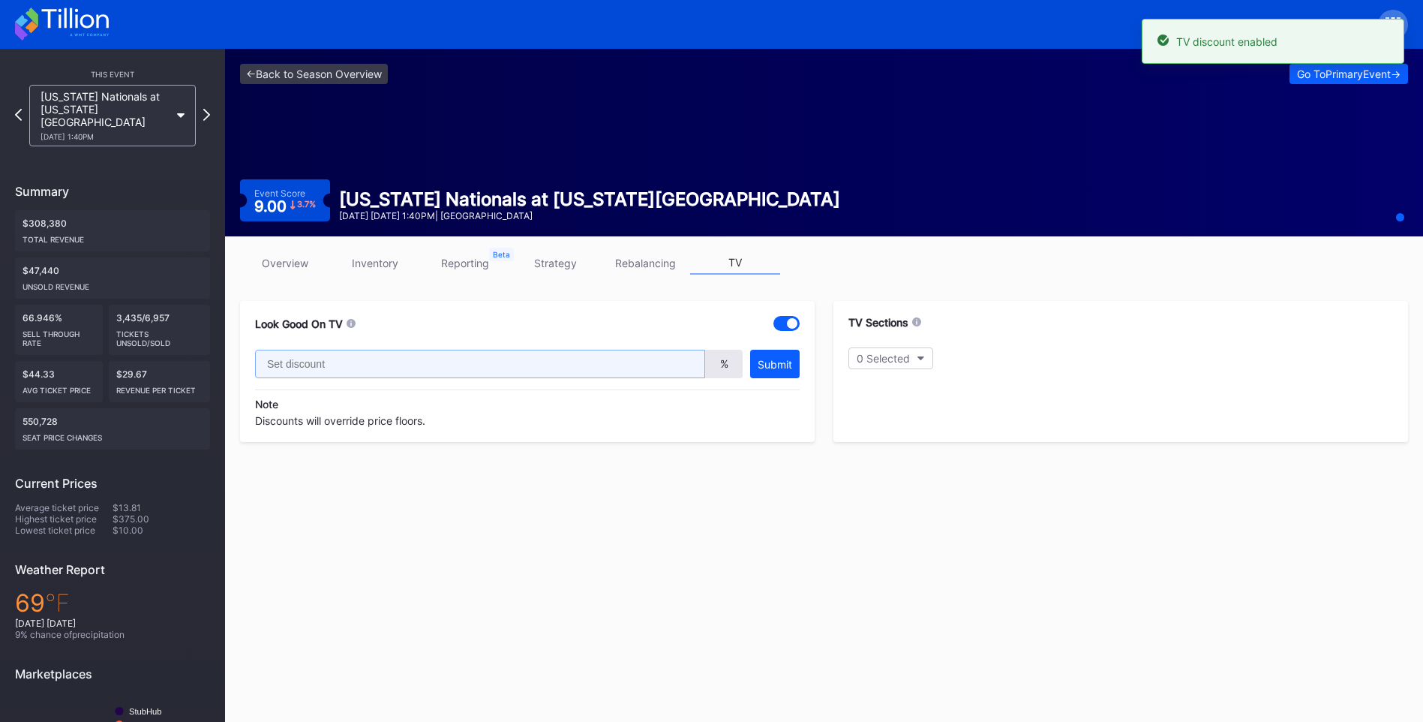
click at [600, 371] on input "text" at bounding box center [480, 364] width 450 height 29
type input "20"
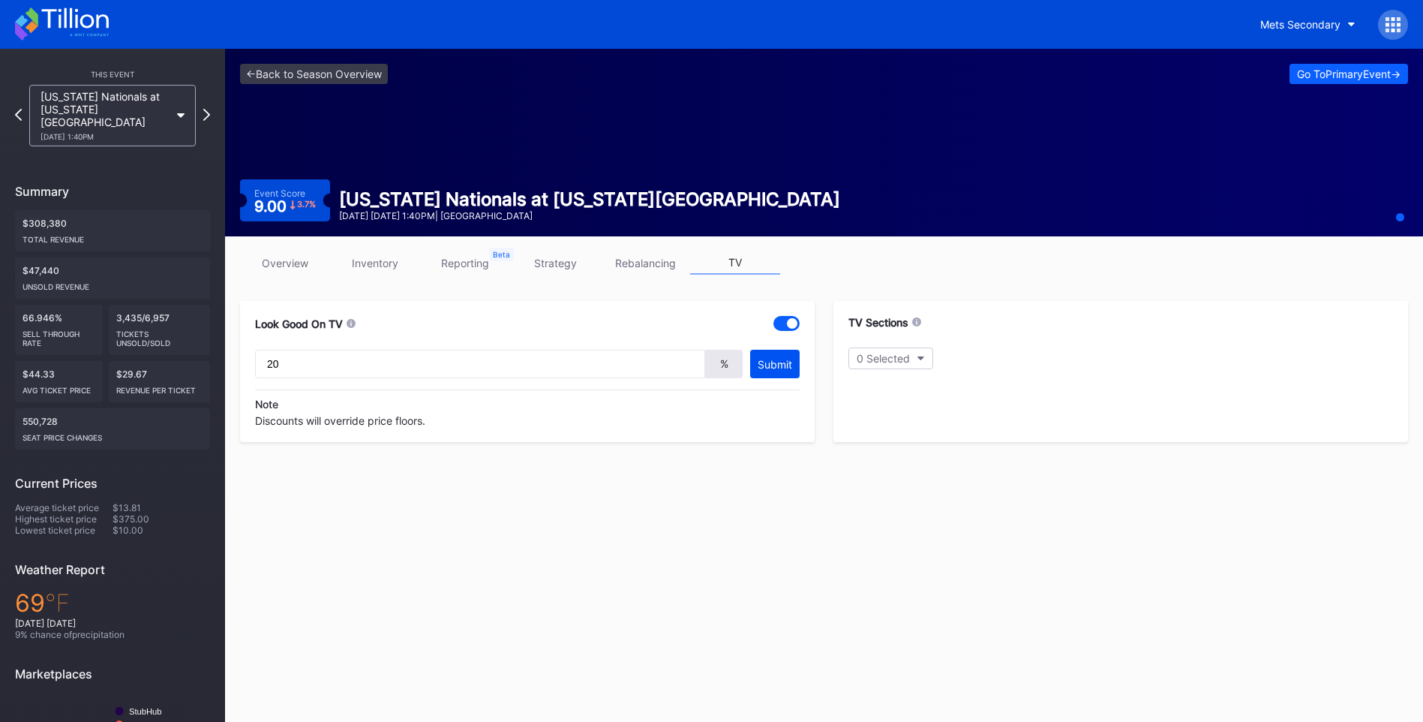
click at [770, 368] on div "Submit" at bounding box center [775, 364] width 35 height 13
click at [926, 360] on button "0 Selected" at bounding box center [891, 358] width 85 height 22
click at [948, 614] on div "537" at bounding box center [936, 612] width 175 height 30
click at [89, 29] on icon at bounding box center [62, 24] width 94 height 33
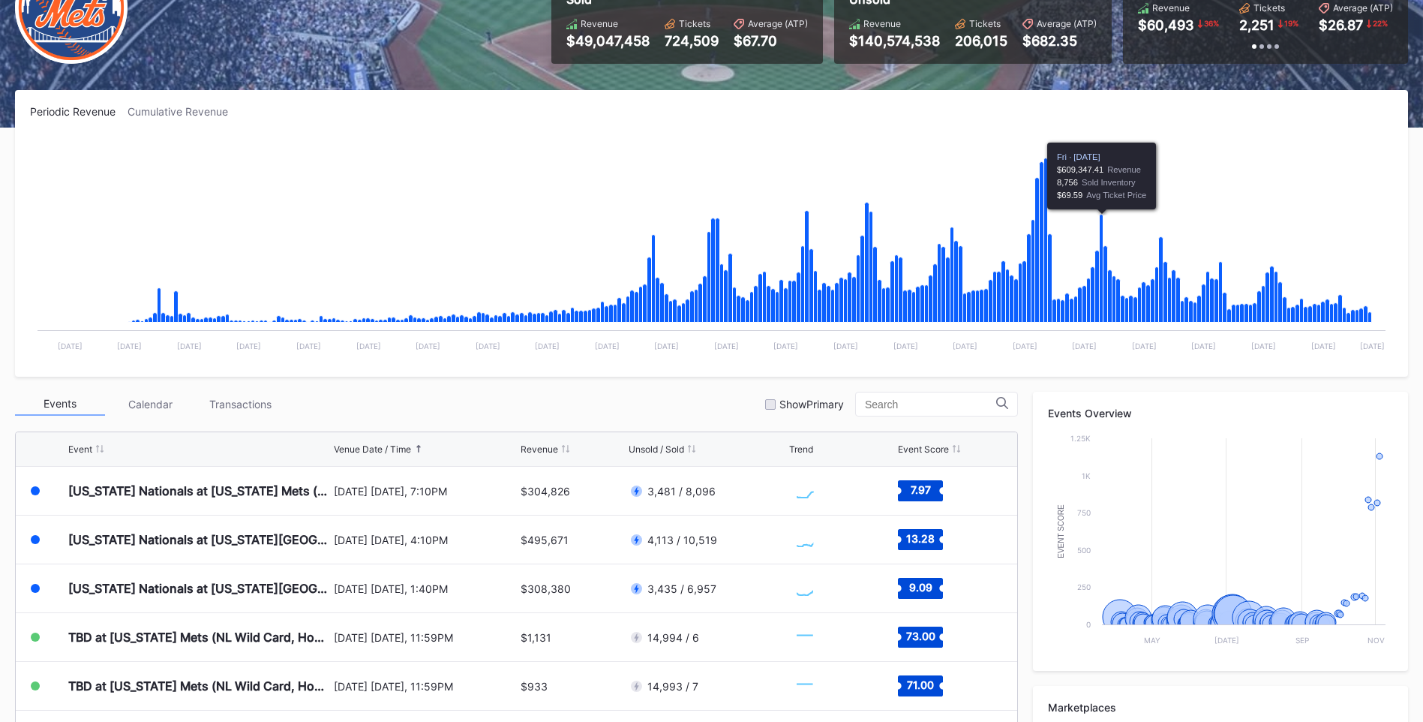
scroll to position [375, 0]
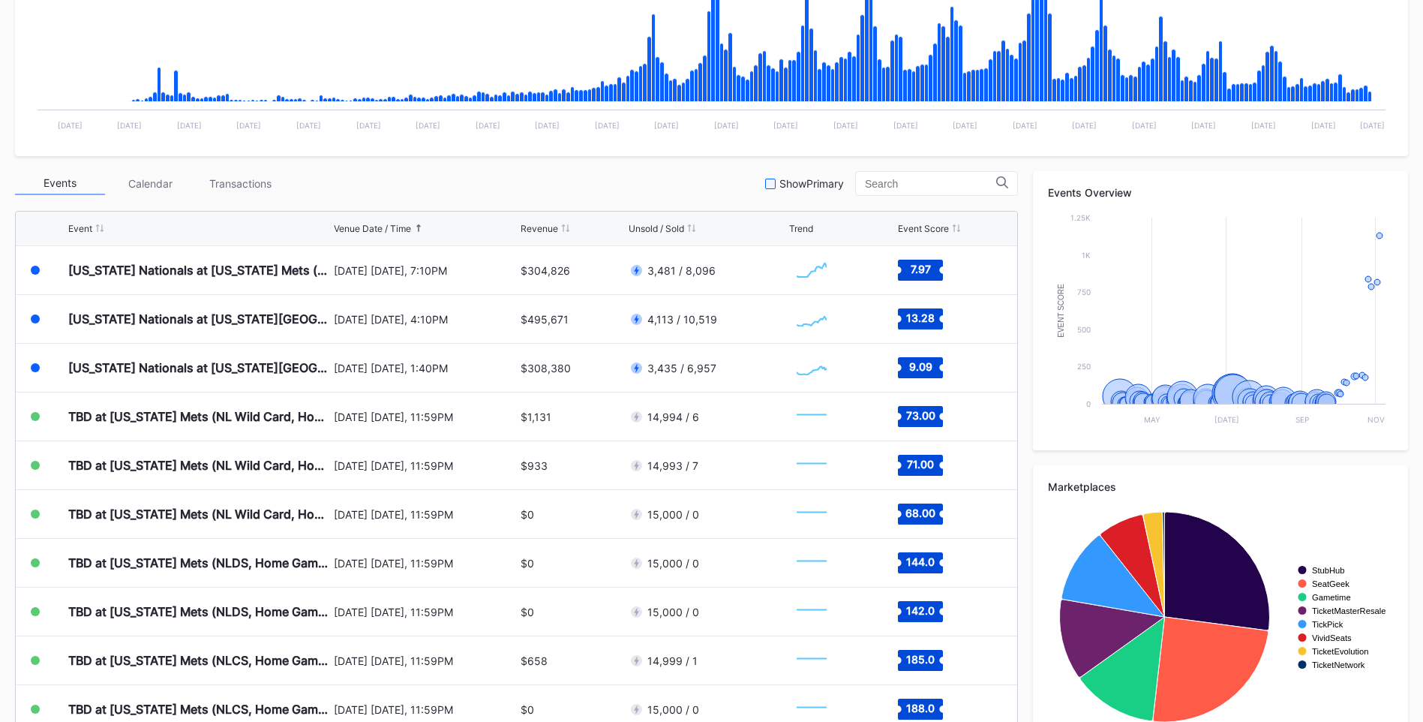
click at [771, 179] on div at bounding box center [770, 184] width 11 height 11
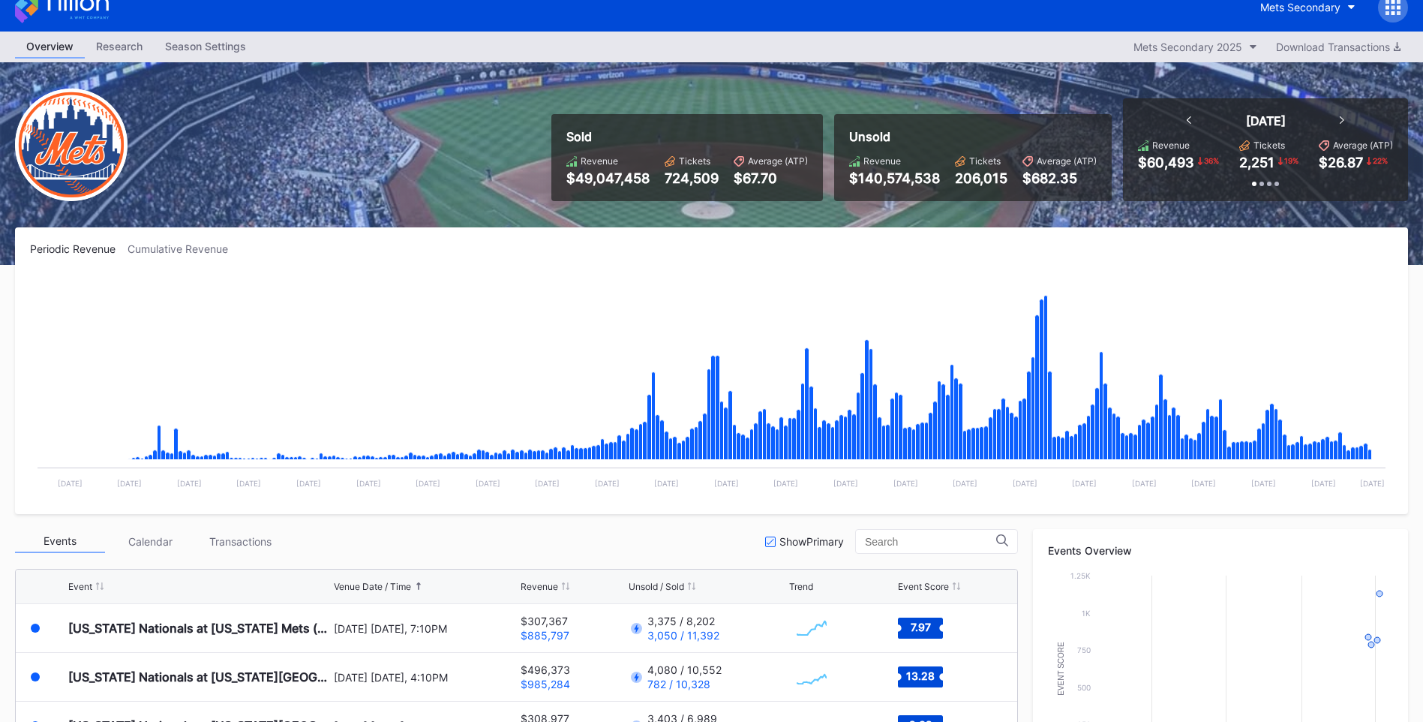
scroll to position [0, 0]
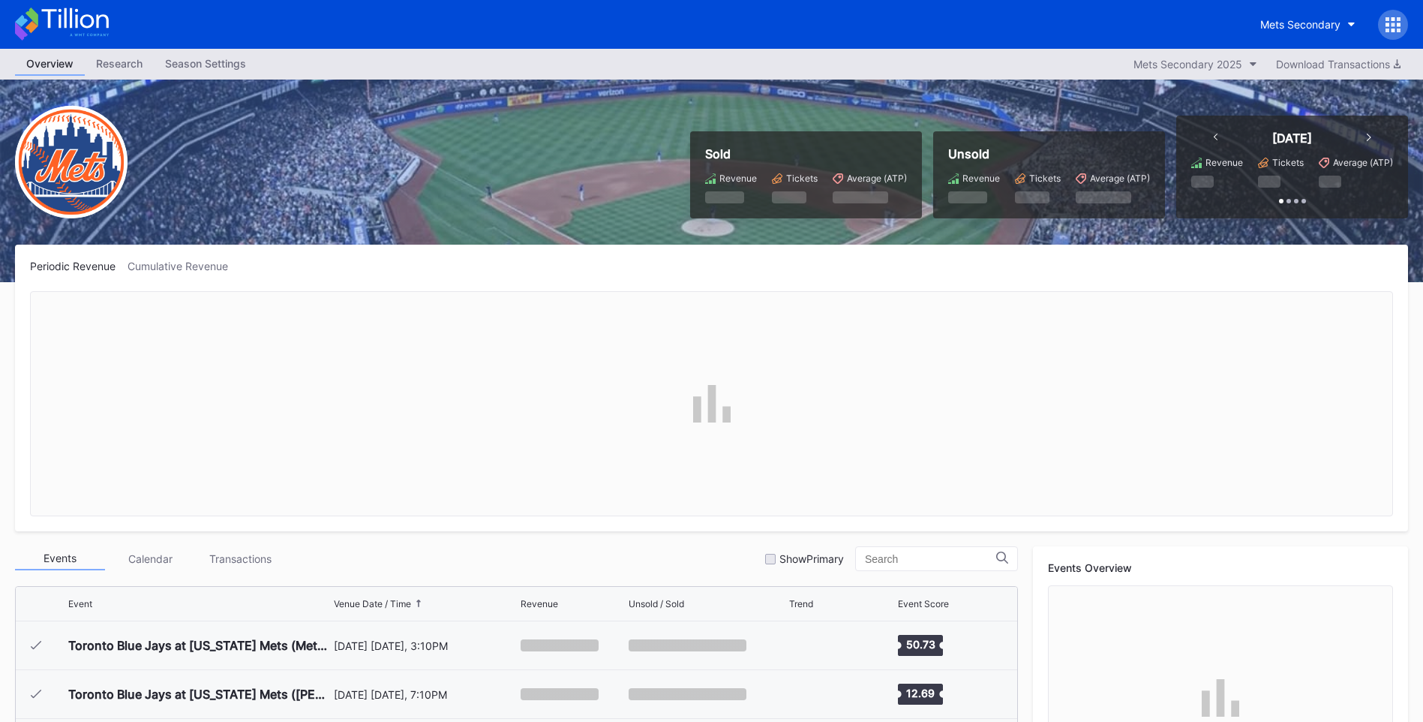
scroll to position [3756, 0]
